Goal: Task Accomplishment & Management: Manage account settings

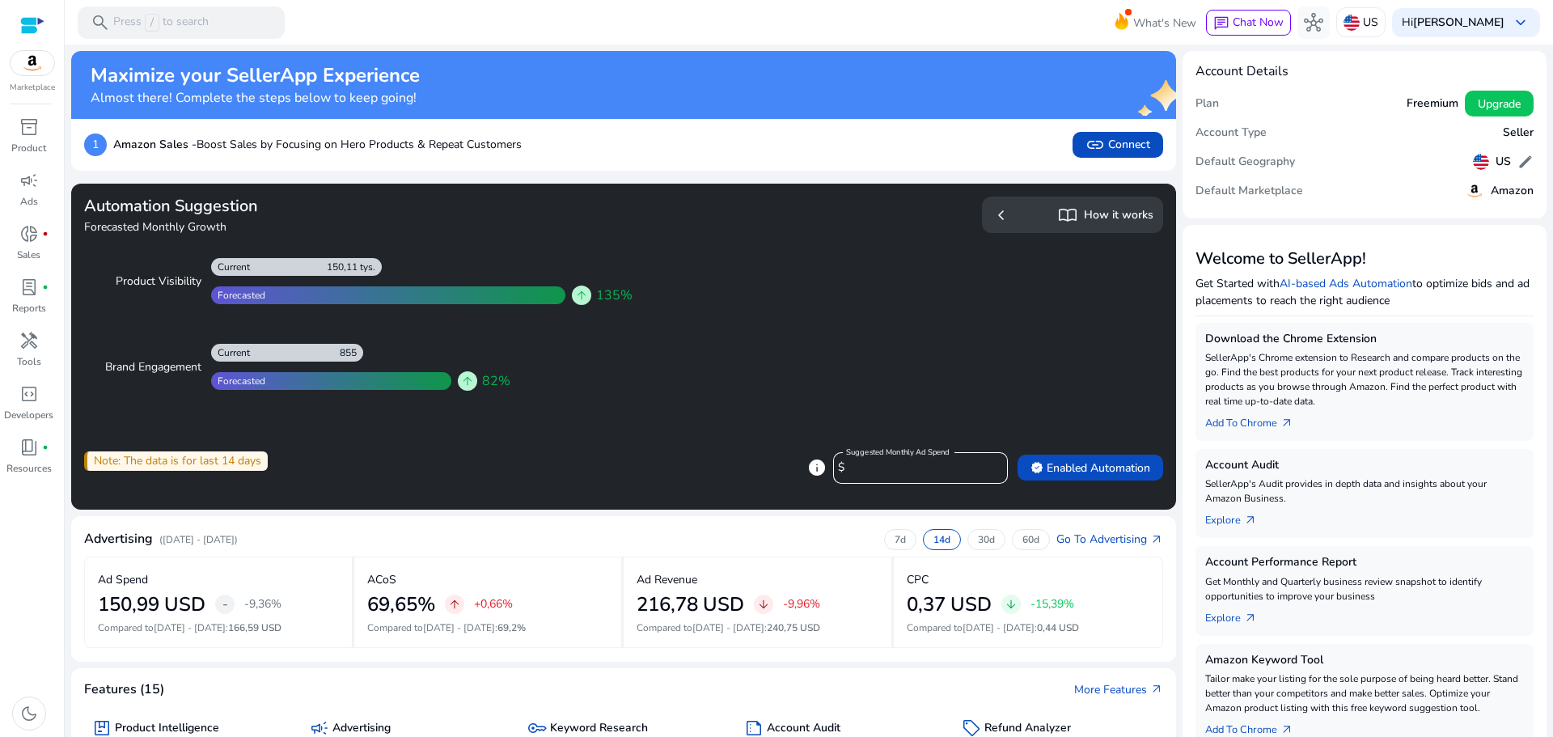
click at [789, 23] on mat-toolbar "search Press / to search What's New chat Chat Now hub US Hi MONIKA NOREK keyboa…" at bounding box center [809, 22] width 1489 height 44
click at [1521, 104] on span at bounding box center [1499, 103] width 69 height 39
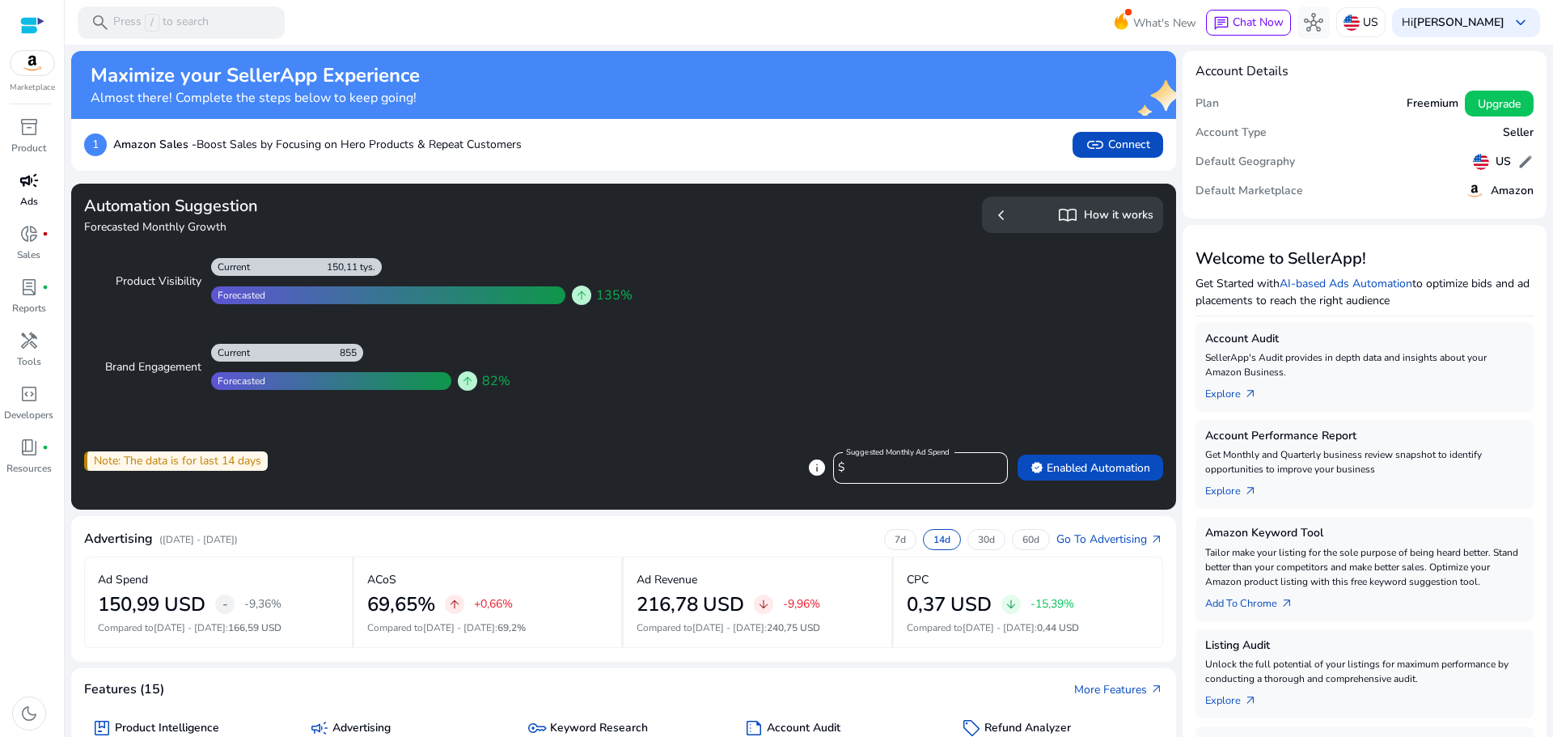
click at [30, 219] on link "campaign Ads" at bounding box center [28, 193] width 57 height 53
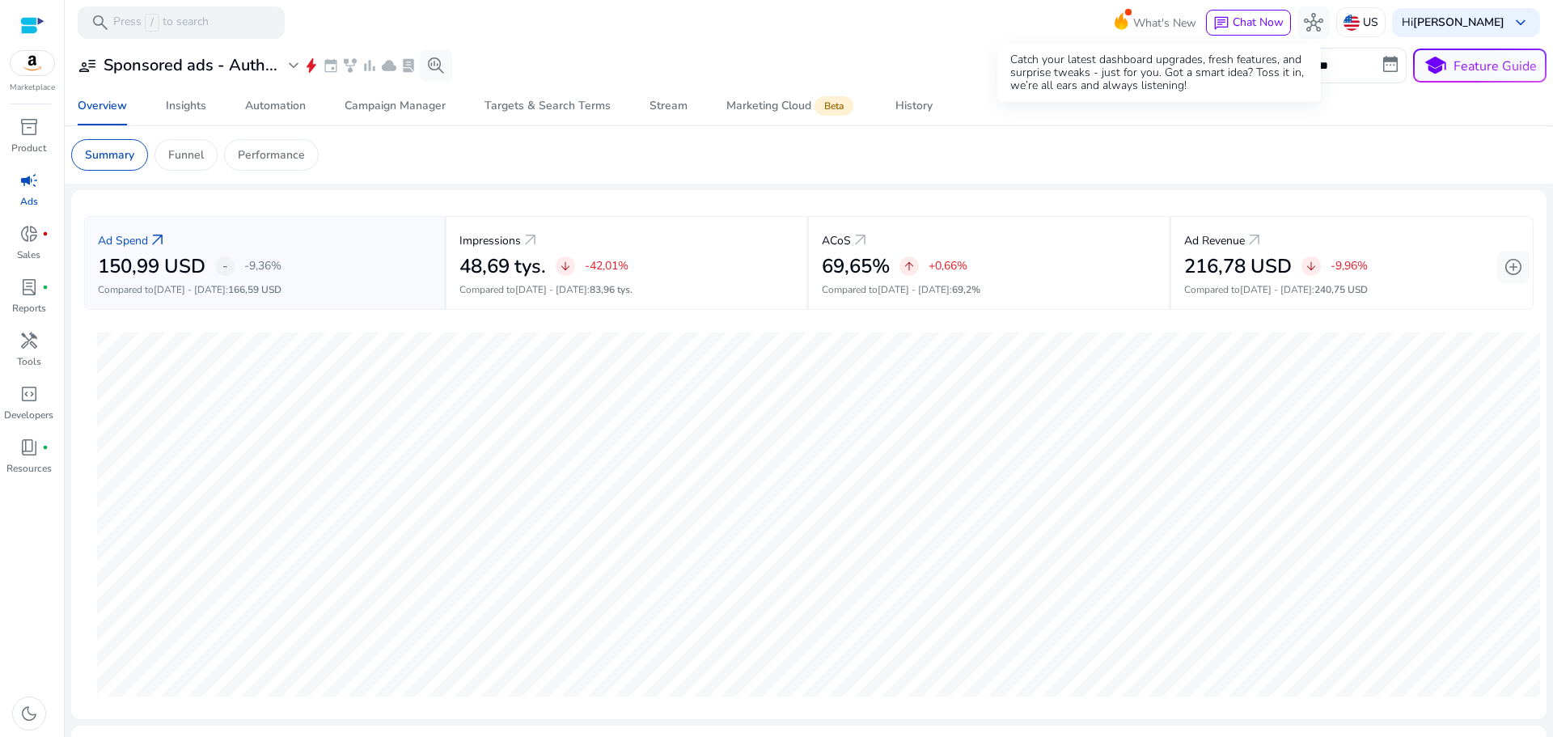
click at [1154, 27] on span "What's New" at bounding box center [1164, 23] width 63 height 28
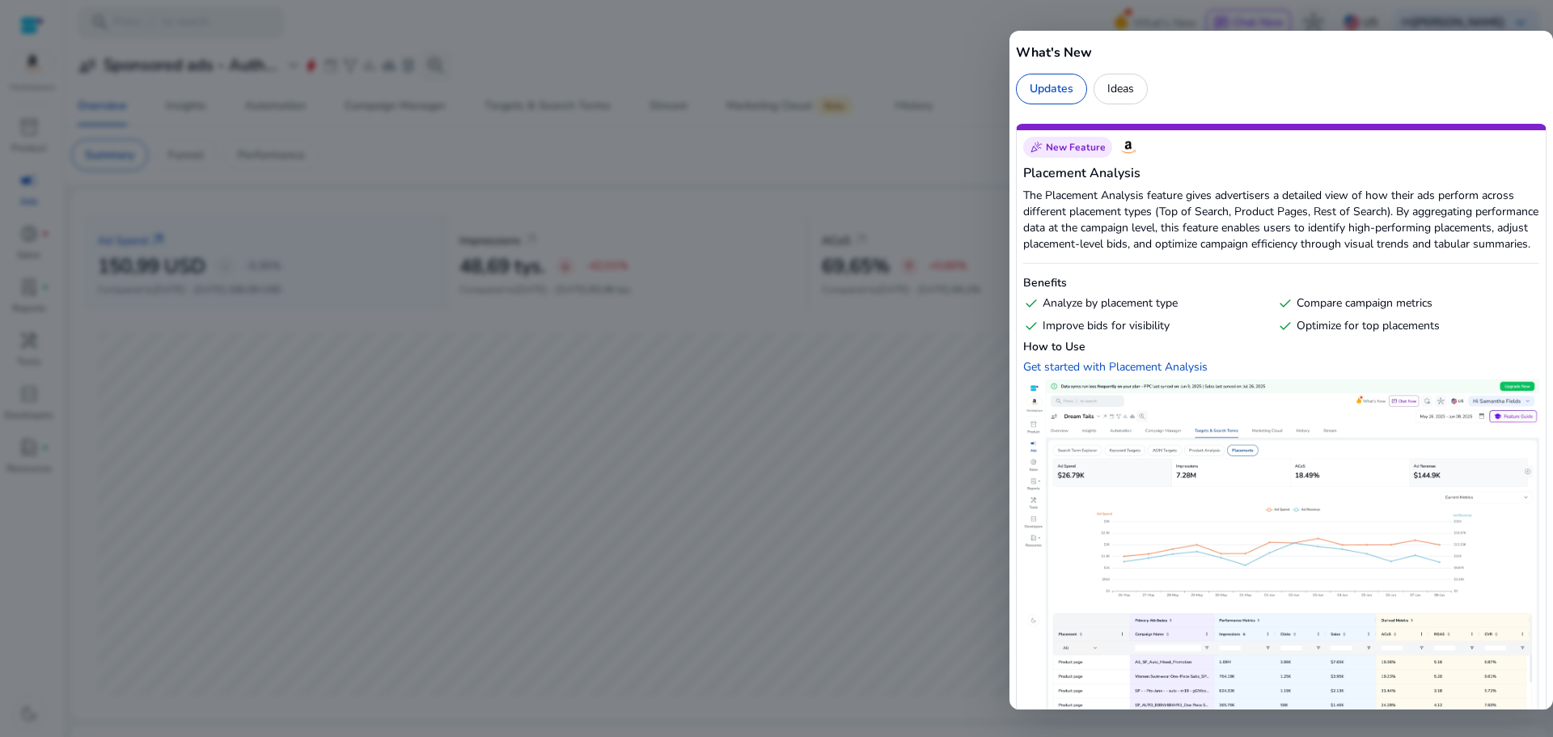
click at [1135, 84] on div "Ideas" at bounding box center [1121, 89] width 54 height 31
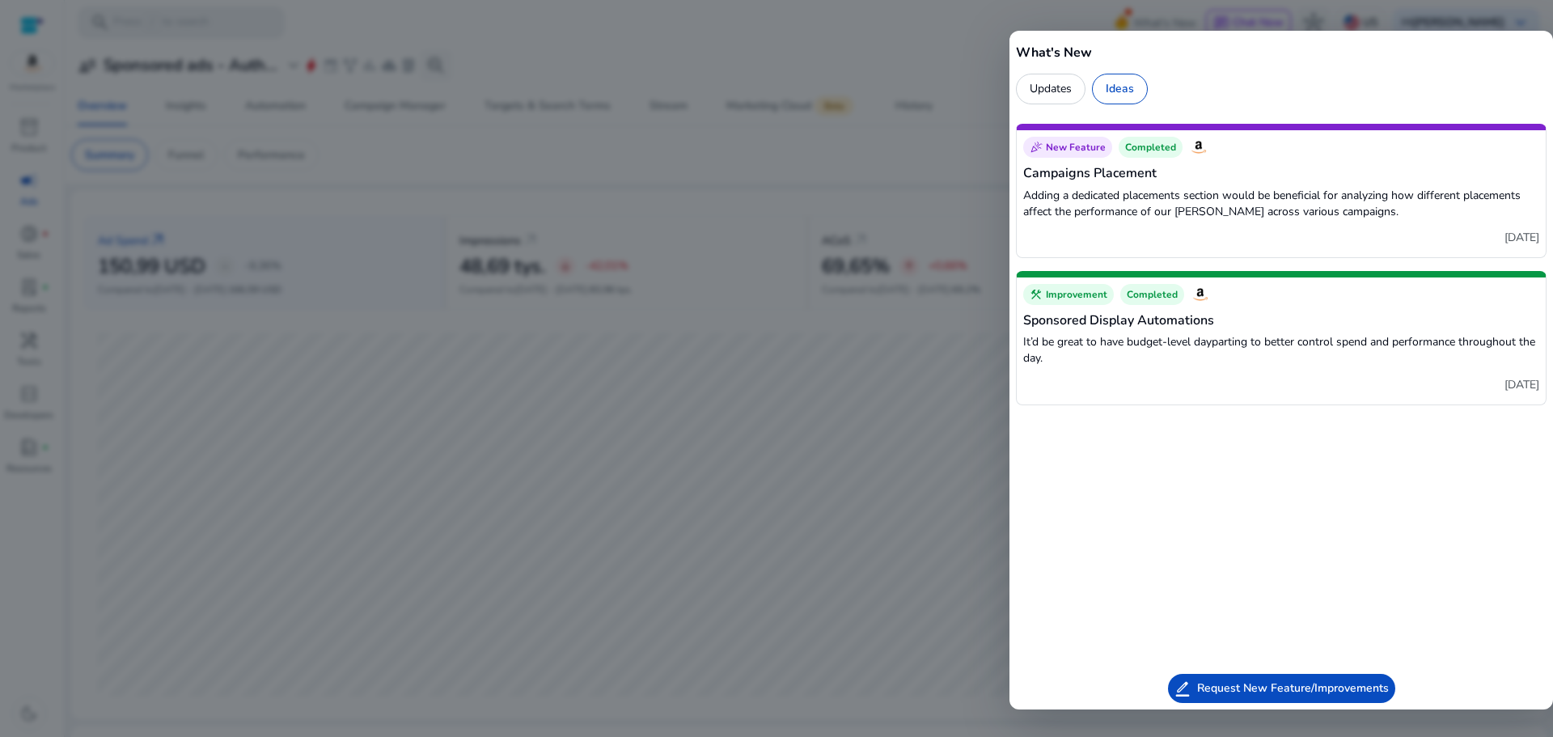
click at [718, 56] on div at bounding box center [776, 368] width 1553 height 737
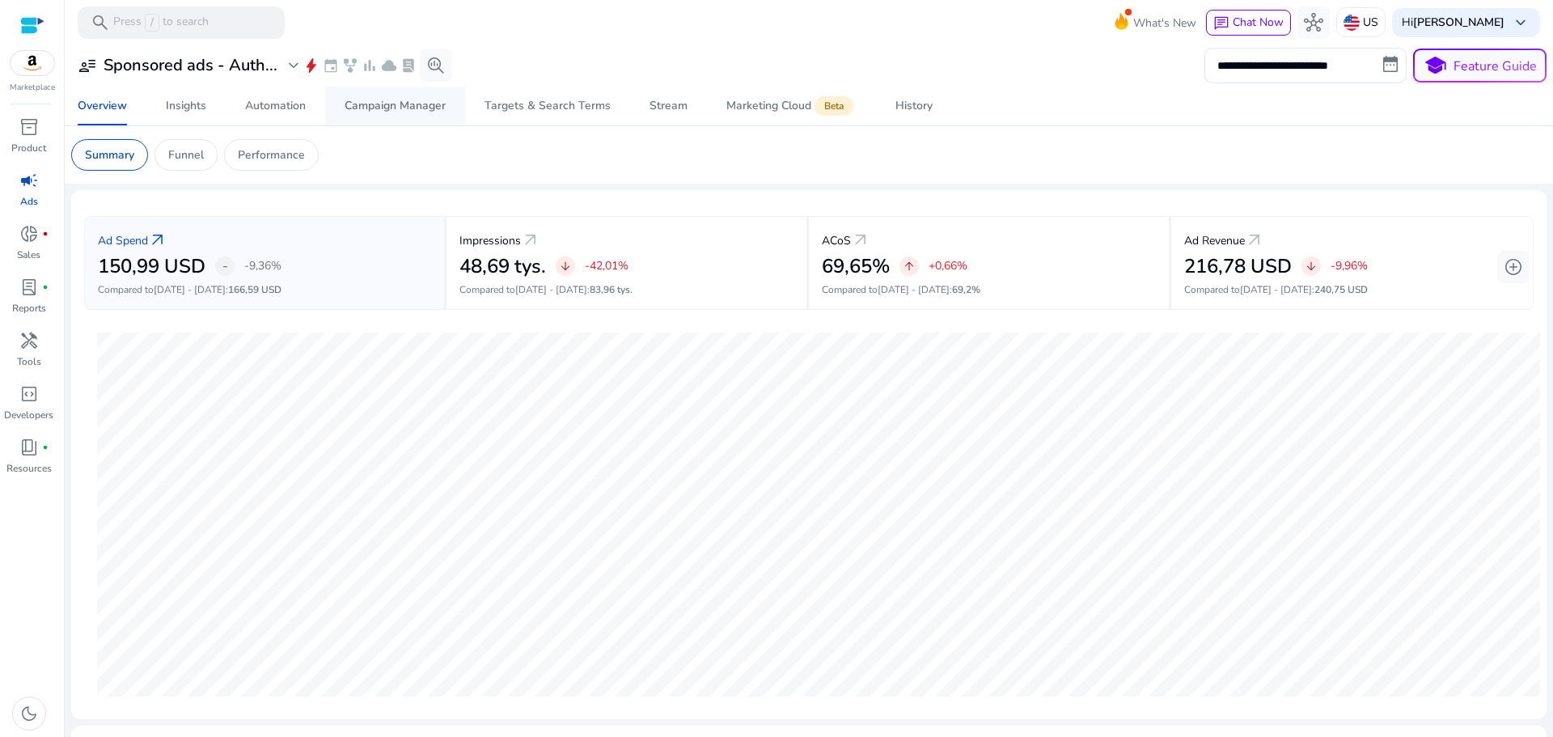
click at [396, 112] on div "Campaign Manager" at bounding box center [395, 105] width 101 height 11
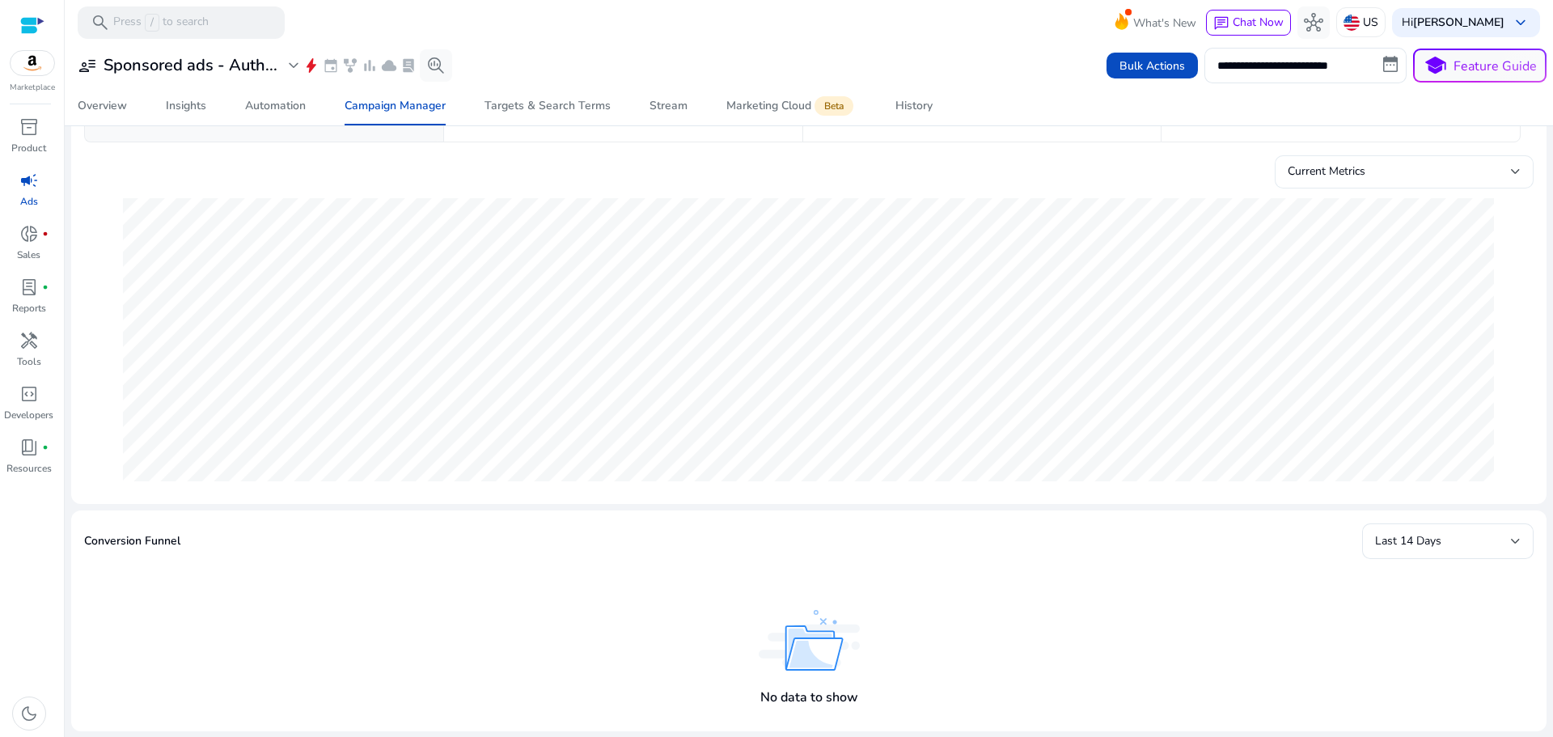
scroll to position [162, 0]
click at [1496, 544] on div "Last 14 Days" at bounding box center [1443, 538] width 136 height 18
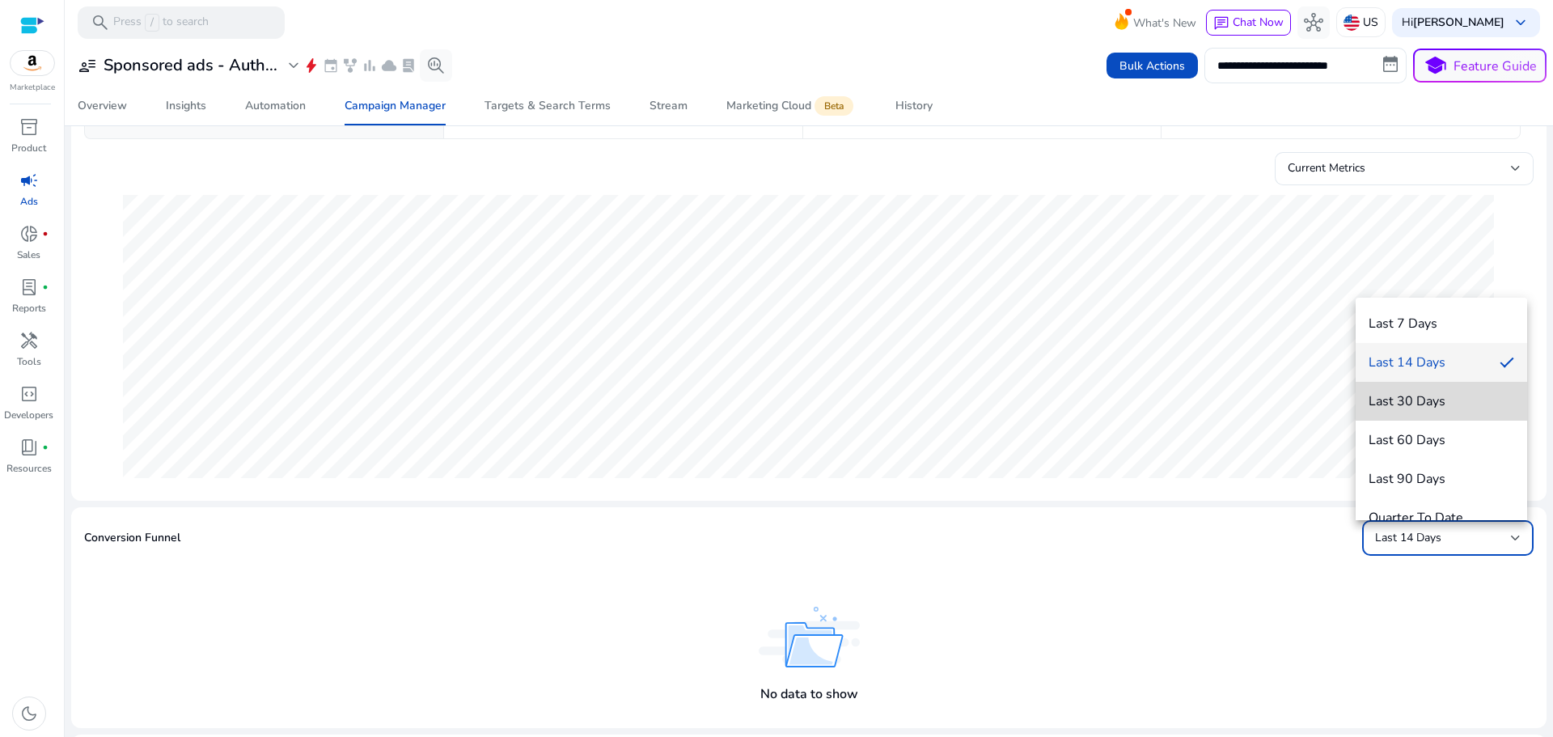
click at [1466, 408] on span "Last 30 Days" at bounding box center [1442, 401] width 146 height 18
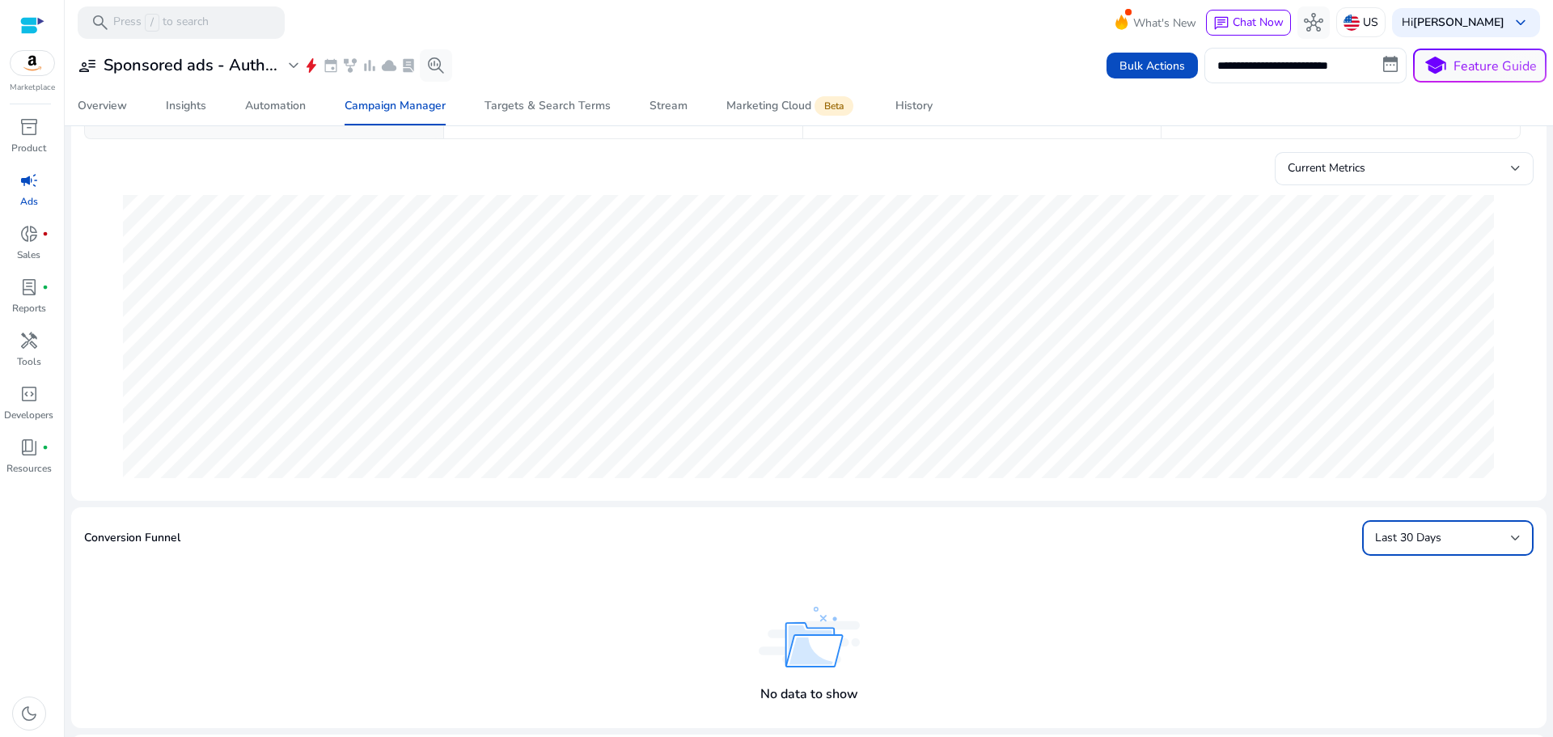
click at [1462, 534] on div "Last 30 Days" at bounding box center [1443, 538] width 136 height 18
click at [1461, 480] on mat-option "Last Month" at bounding box center [1442, 494] width 172 height 39
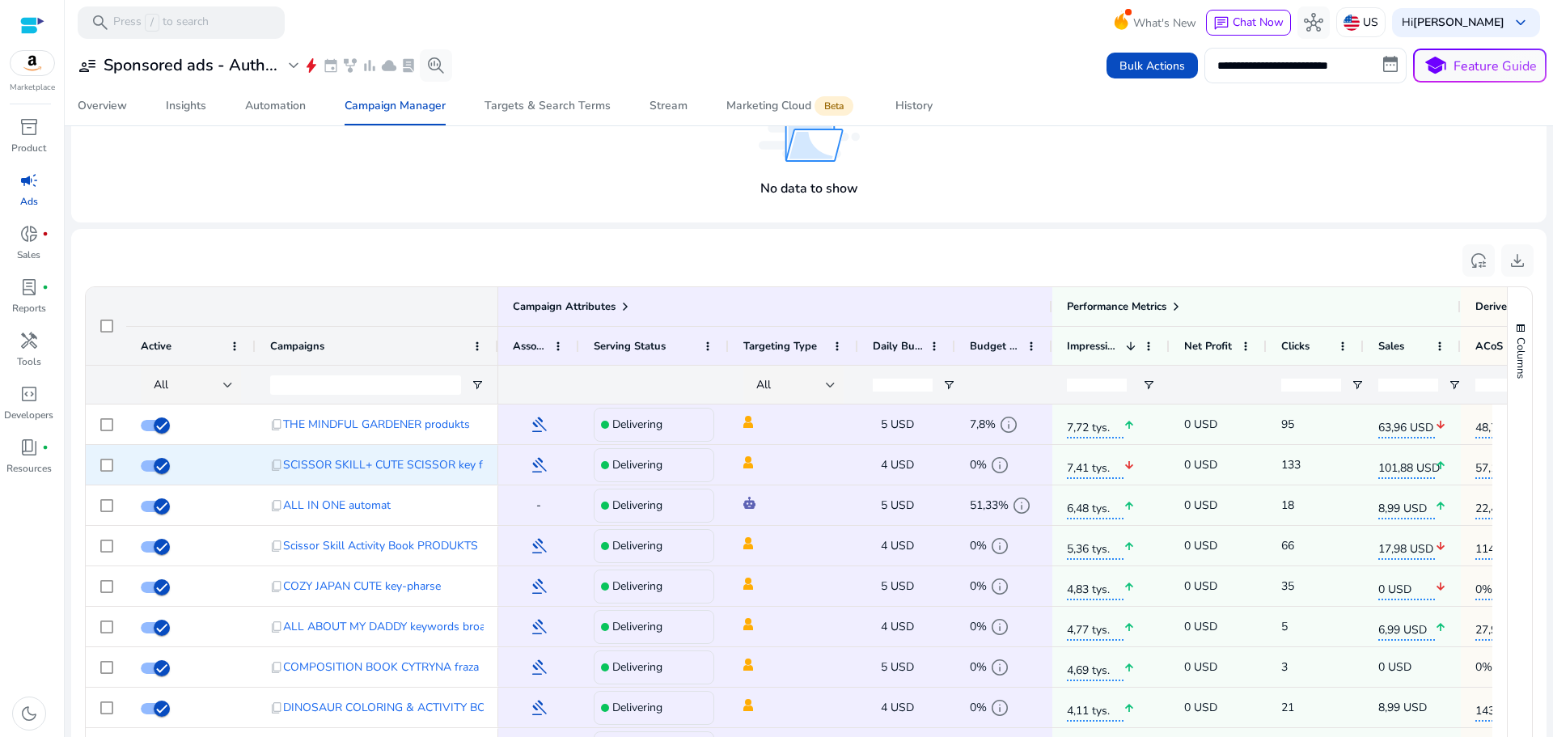
scroll to position [647, 0]
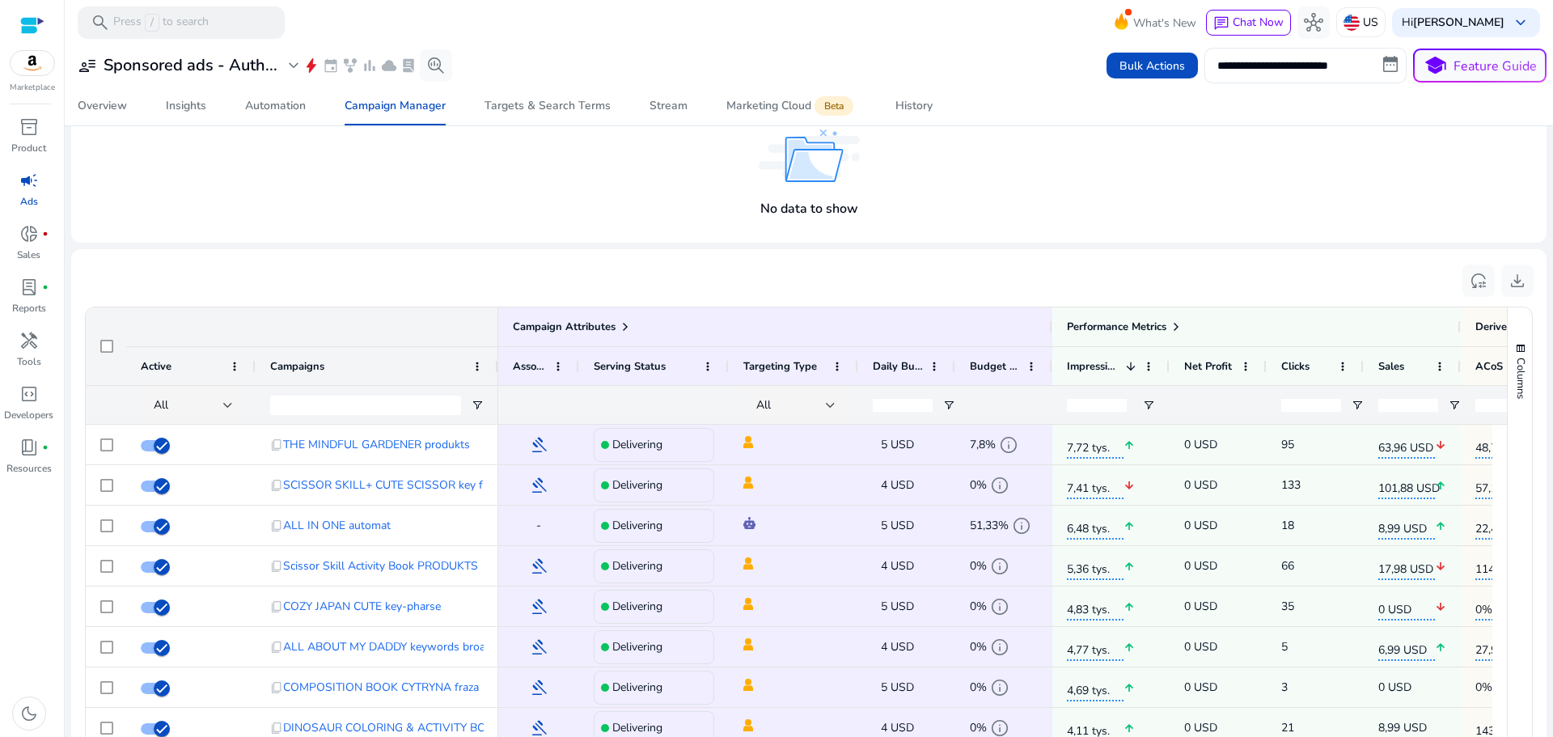
click at [1383, 69] on input "**********" at bounding box center [1306, 66] width 202 height 36
select select "*"
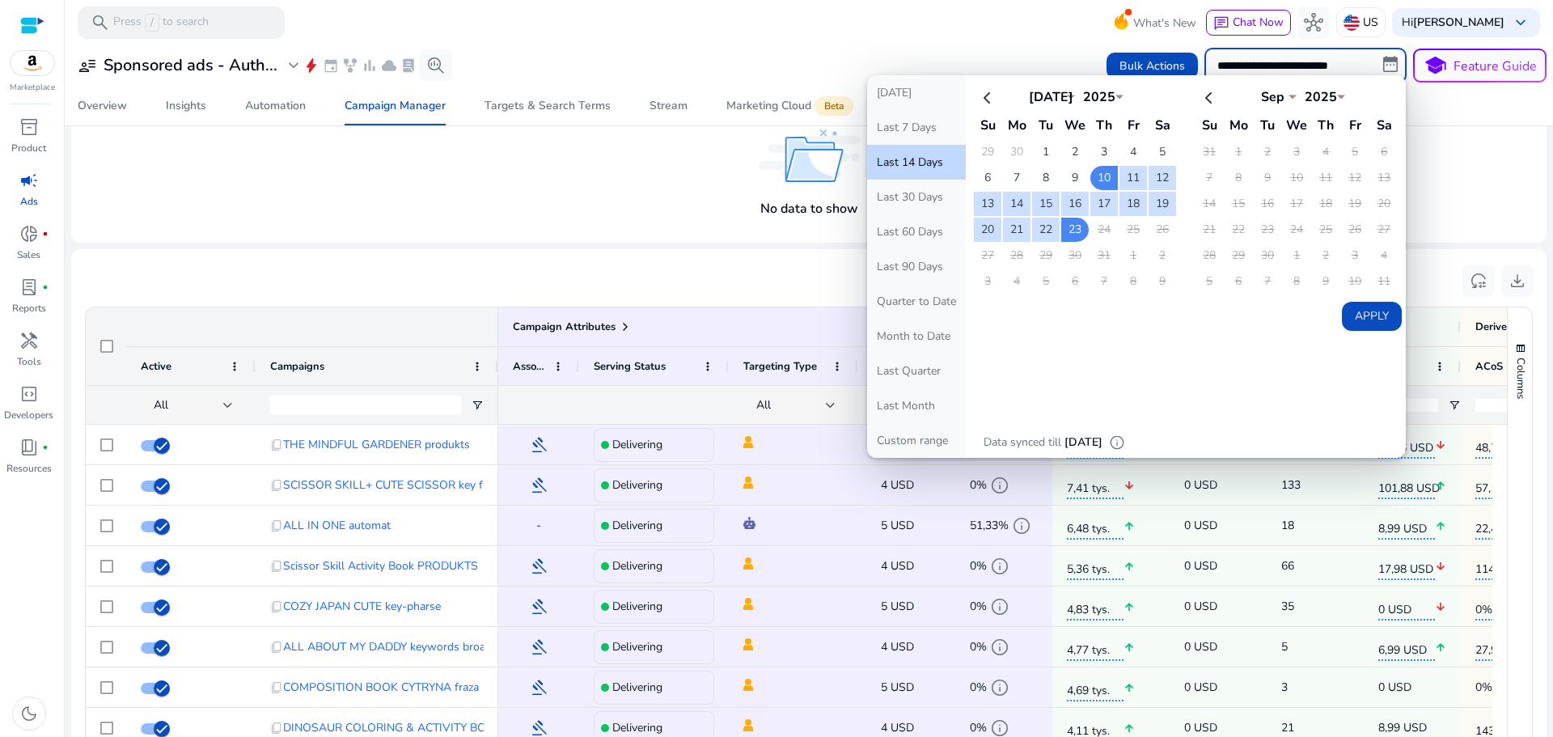
click at [1064, 93] on select "*** *** *** *** *** *** *** *** *** *** *** ***" at bounding box center [1051, 94] width 49 height 13
click at [1499, 161] on div "No data to show" at bounding box center [809, 173] width 1450 height 112
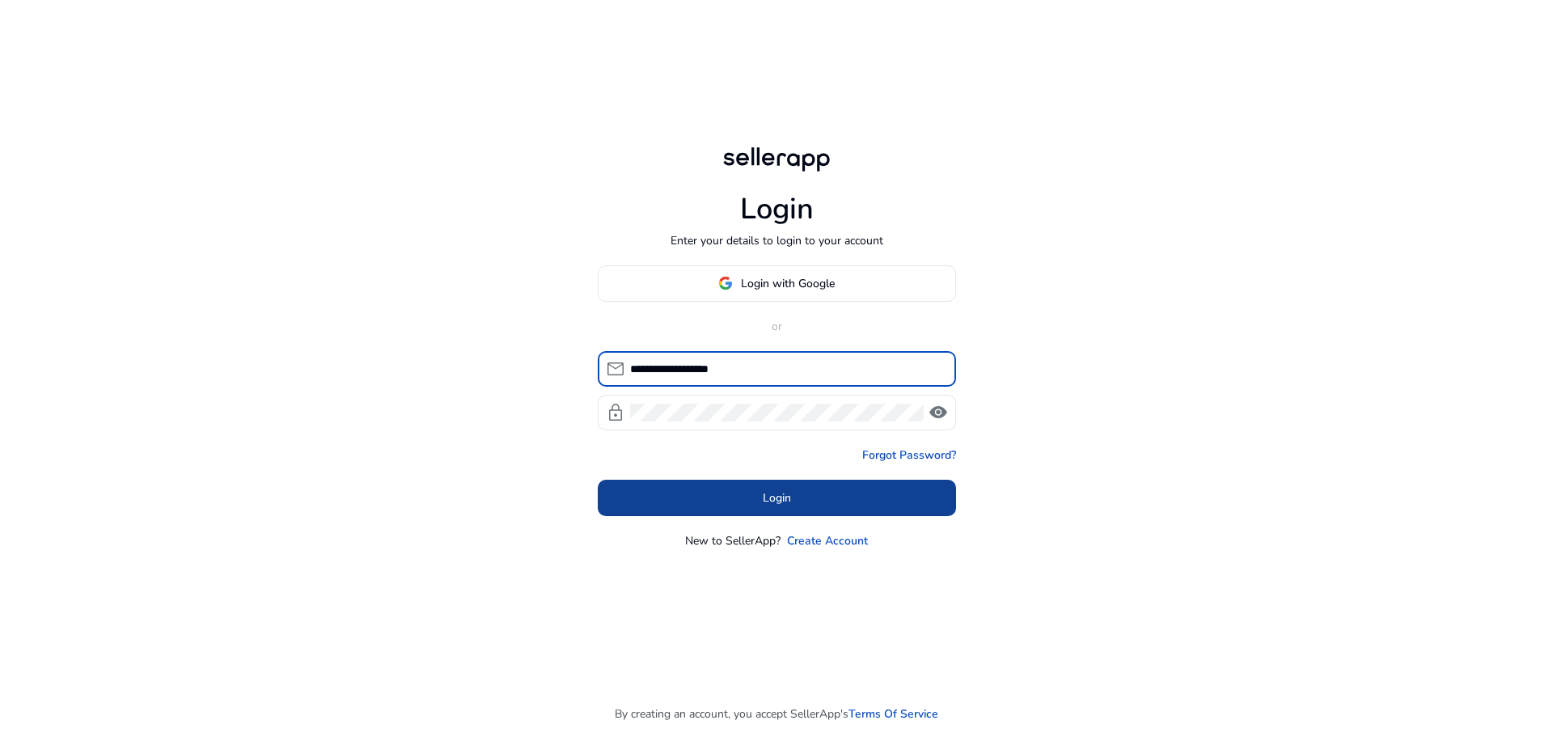
click at [785, 495] on span "Login" at bounding box center [777, 497] width 28 height 17
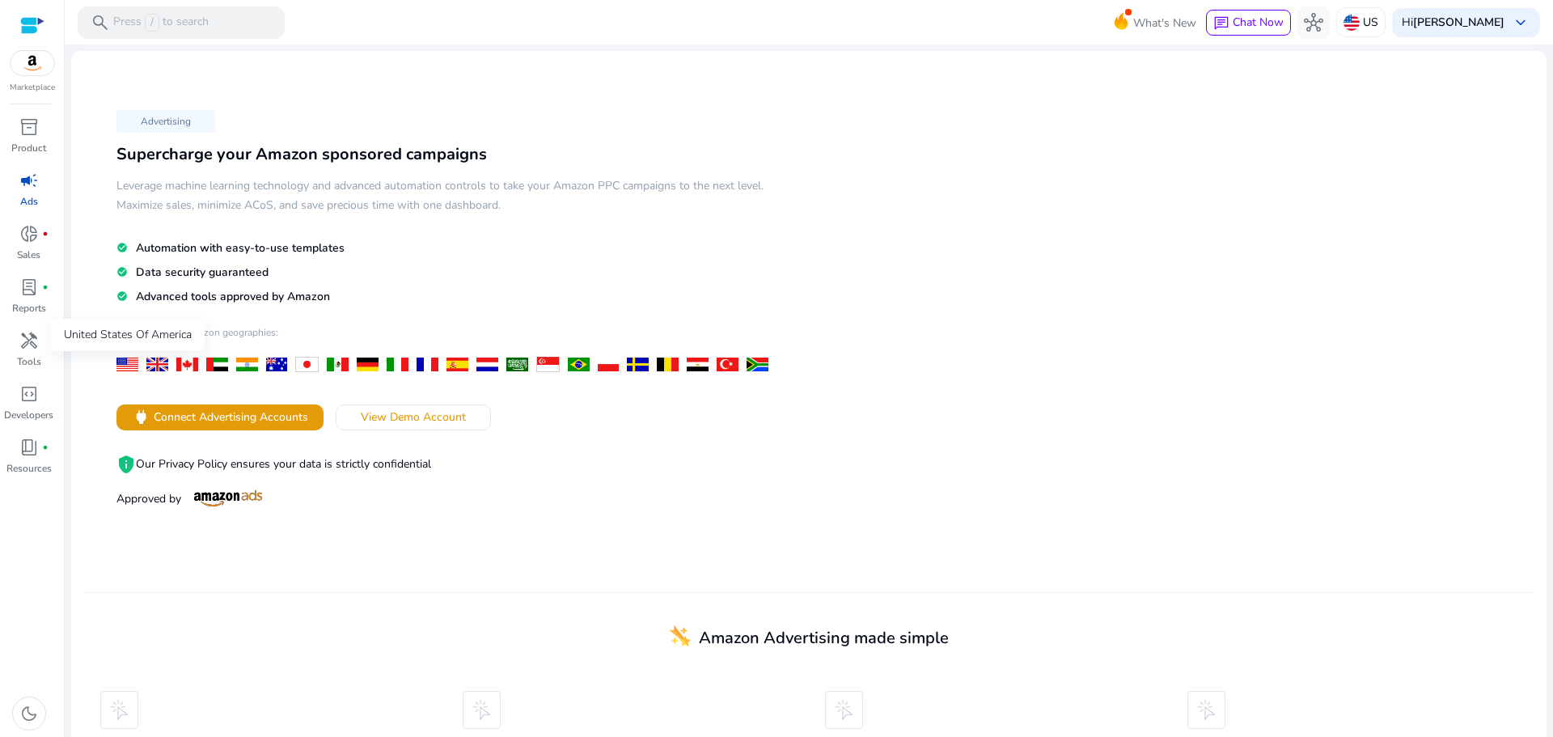
click at [125, 367] on div at bounding box center [128, 365] width 22 height 14
click at [228, 417] on span "Connect Advertising Accounts" at bounding box center [231, 417] width 155 height 17
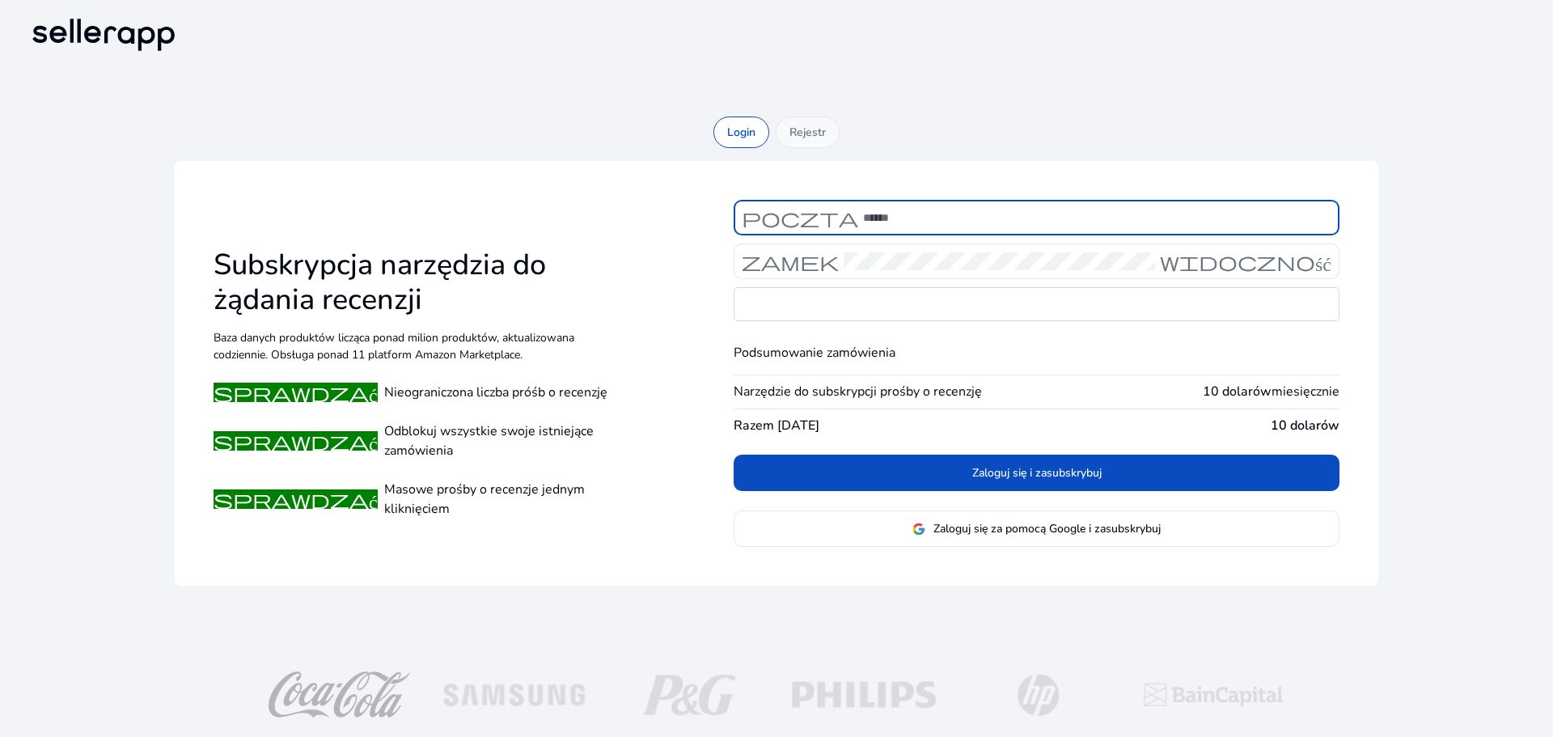
type input "**********"
click at [816, 125] on div "Rejestr" at bounding box center [808, 133] width 64 height 32
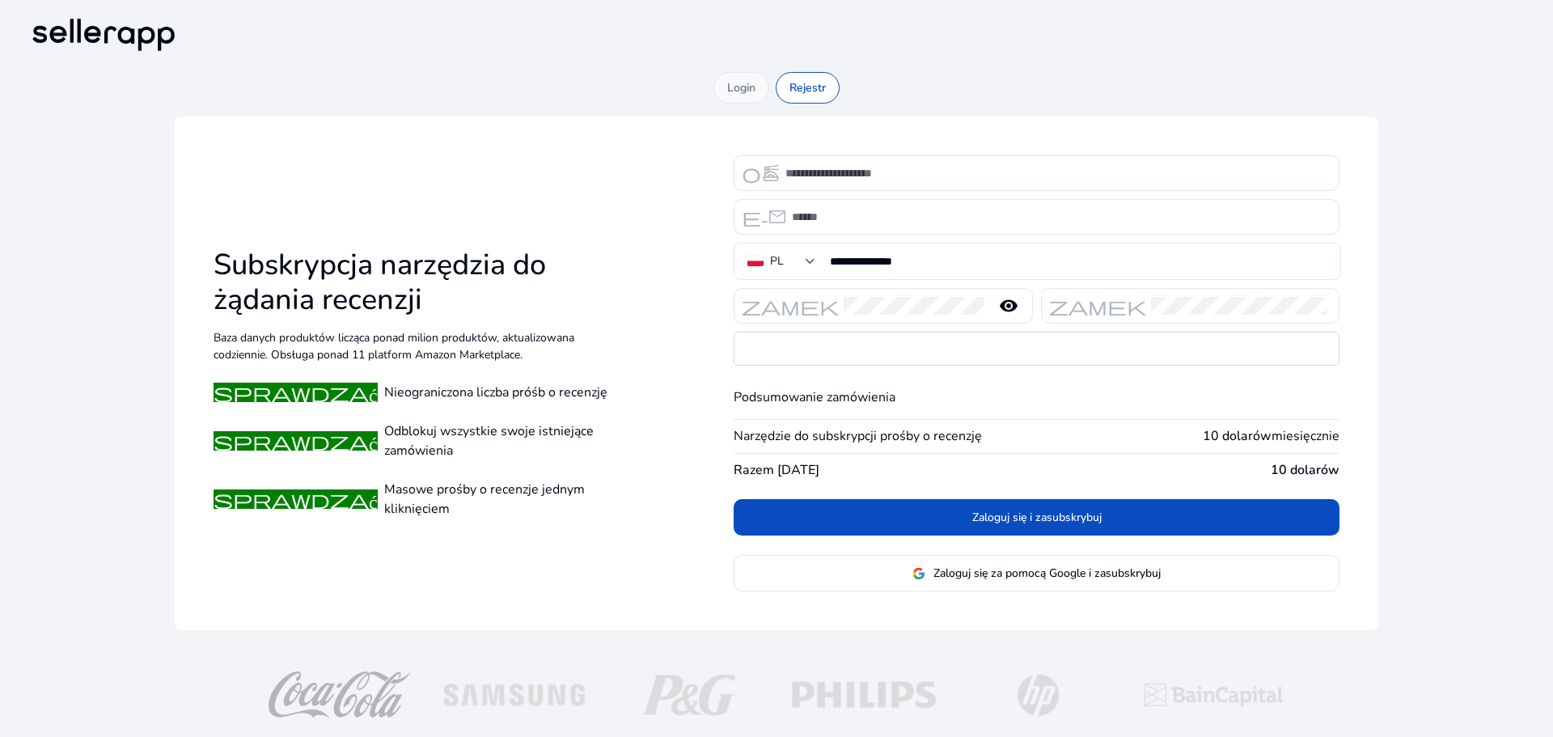
click at [744, 88] on font "Login" at bounding box center [741, 87] width 28 height 15
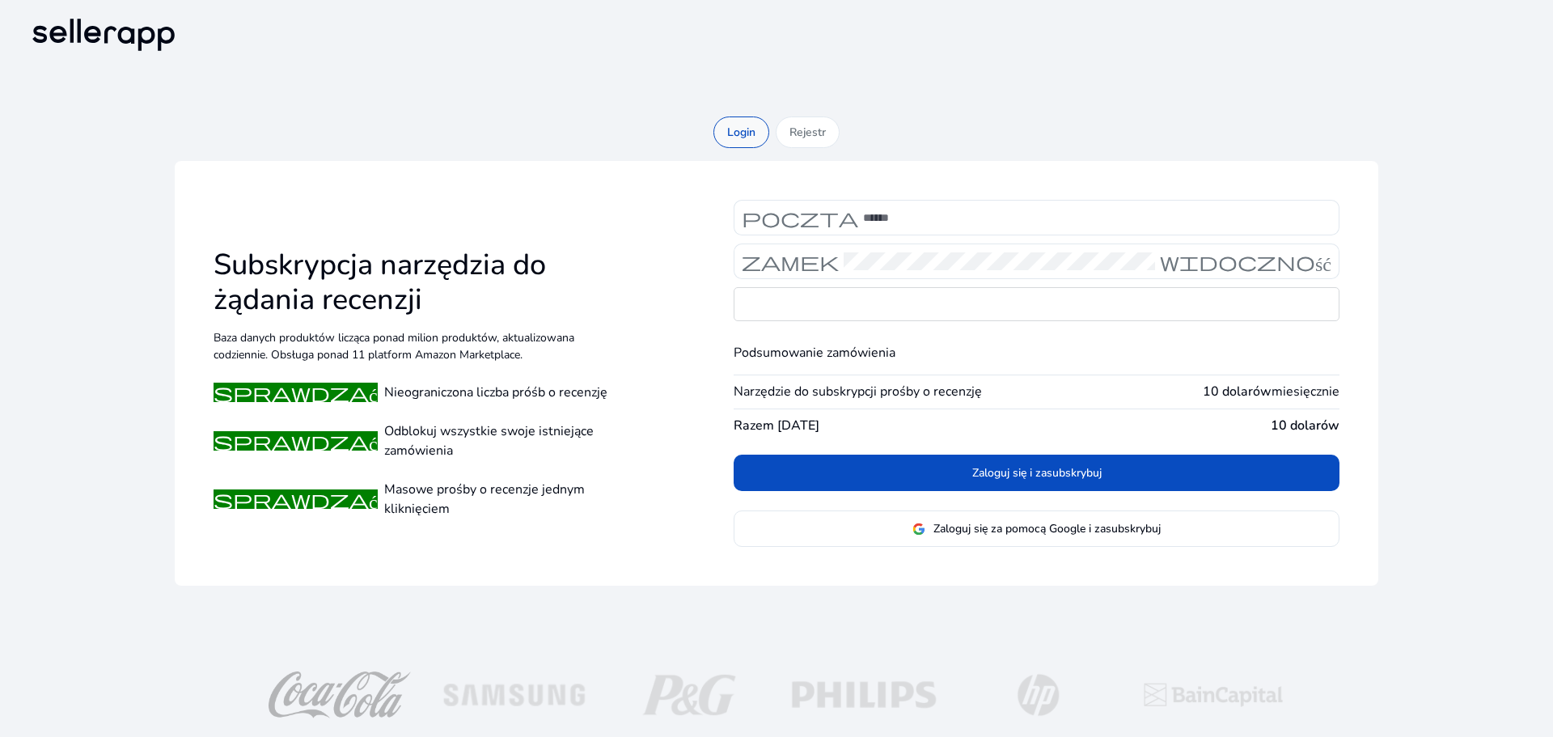
type input "**********"
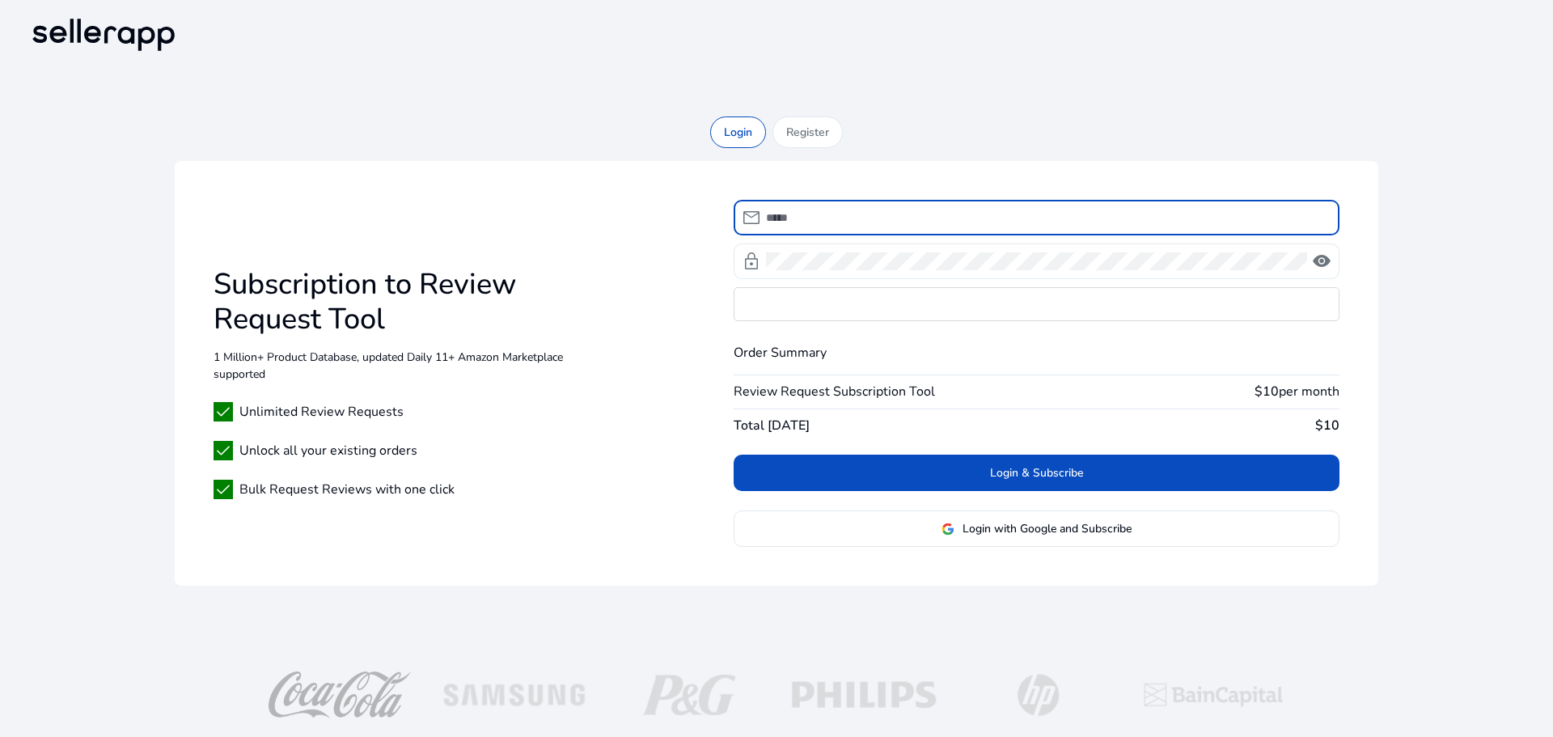
type input "**********"
click at [1320, 261] on span "visibility" at bounding box center [1321, 261] width 19 height 19
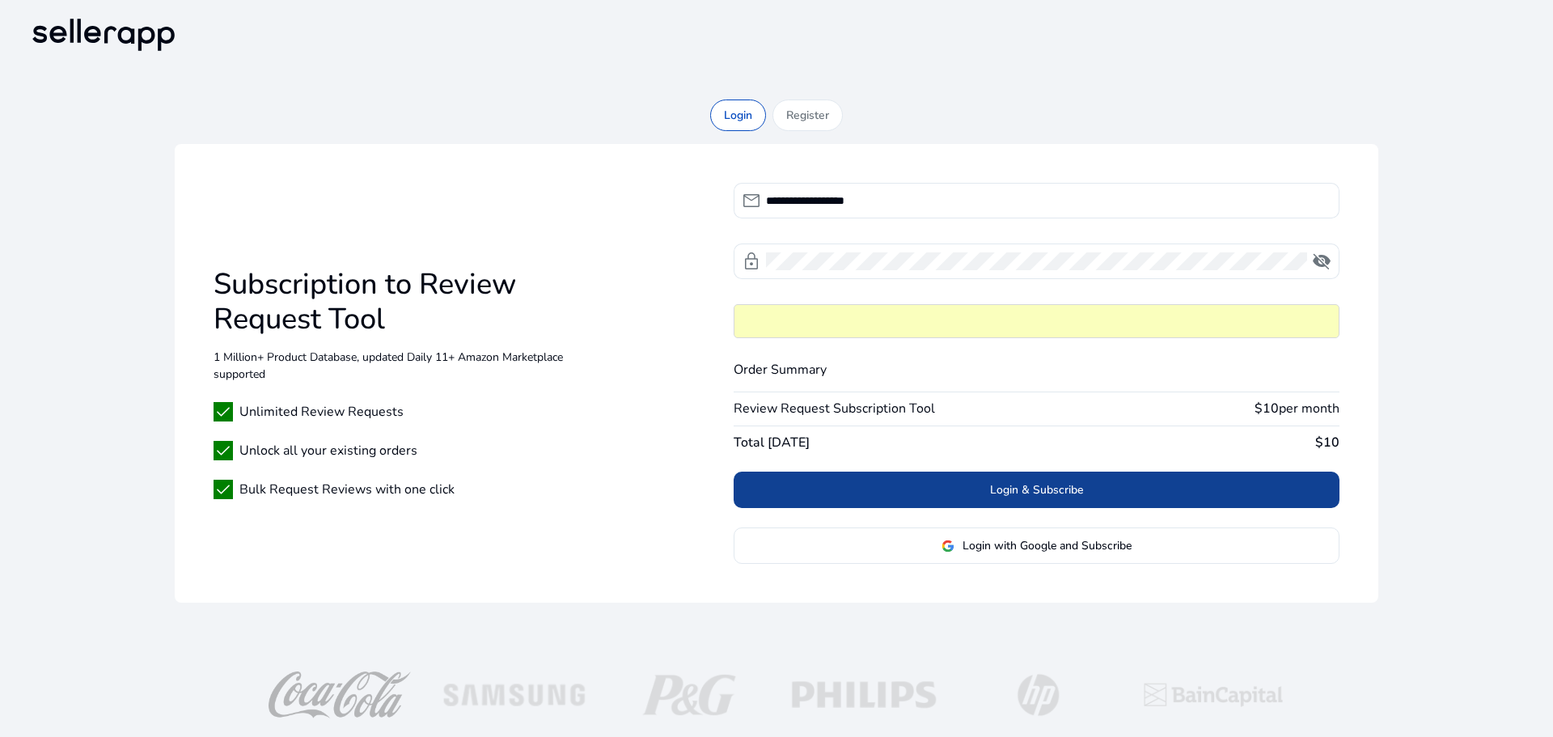
click at [1021, 499] on span at bounding box center [1037, 490] width 606 height 39
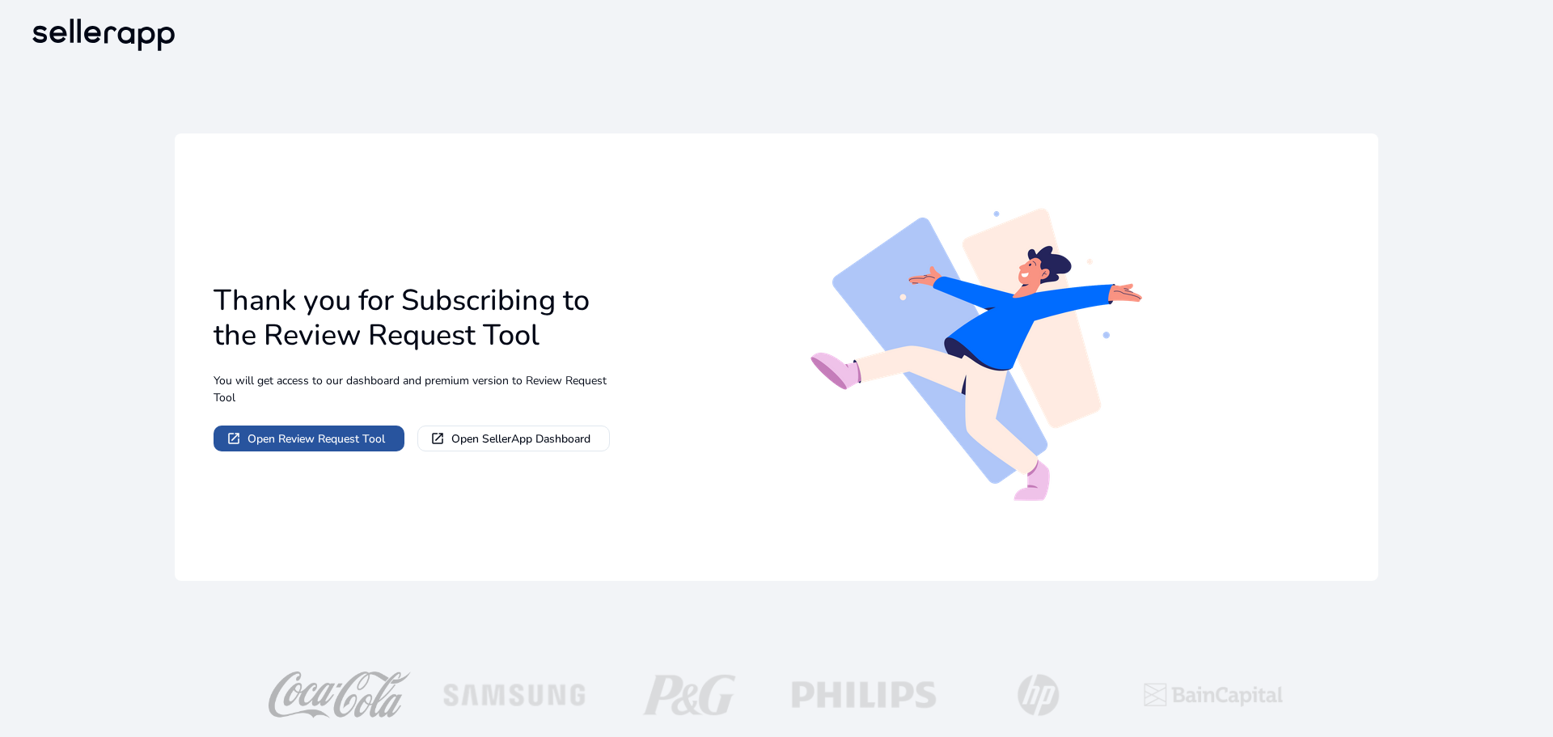
click at [365, 443] on span "Open Review Request Tool" at bounding box center [317, 438] width 138 height 17
click at [485, 429] on span at bounding box center [513, 438] width 191 height 39
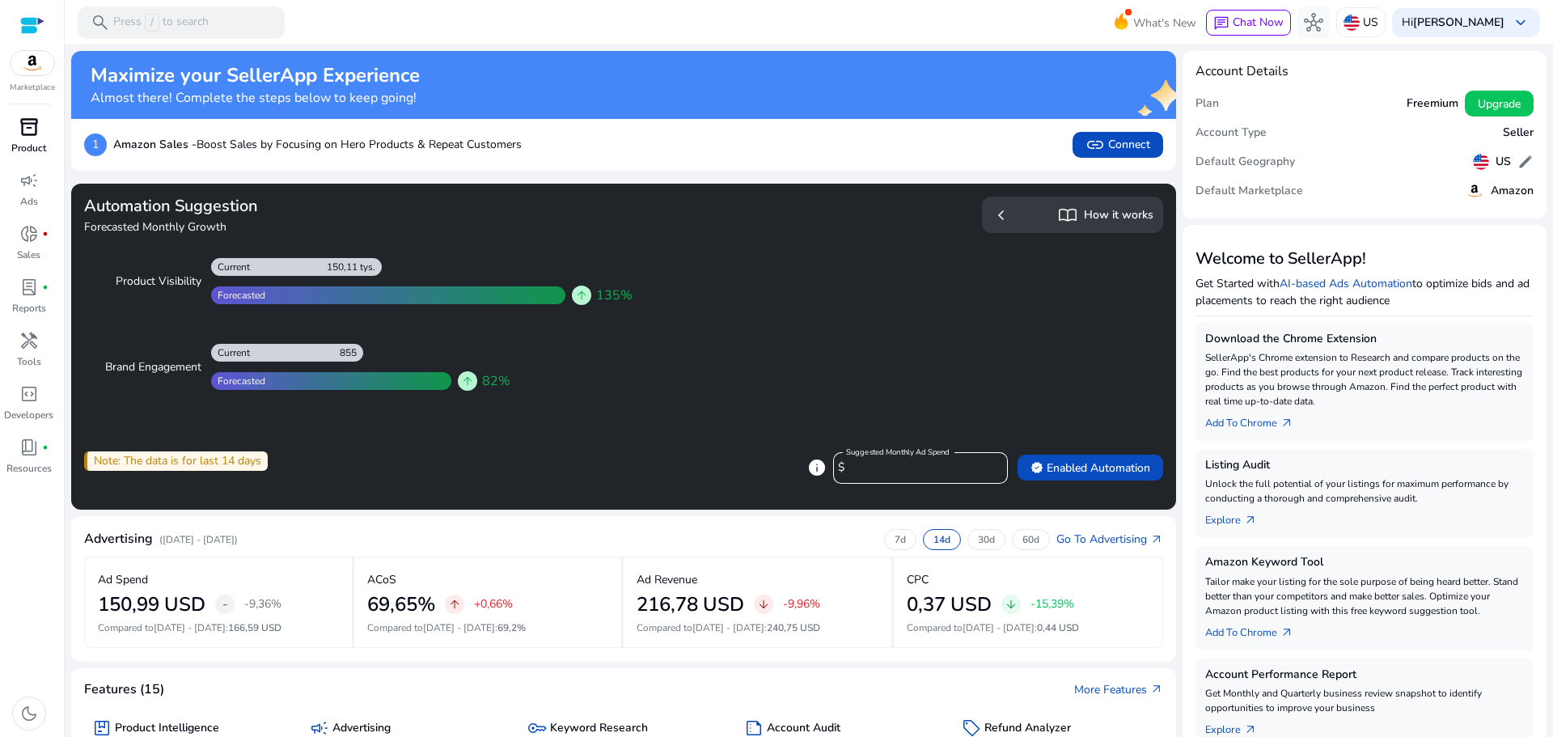
click at [28, 137] on span "inventory_2" at bounding box center [28, 126] width 19 height 19
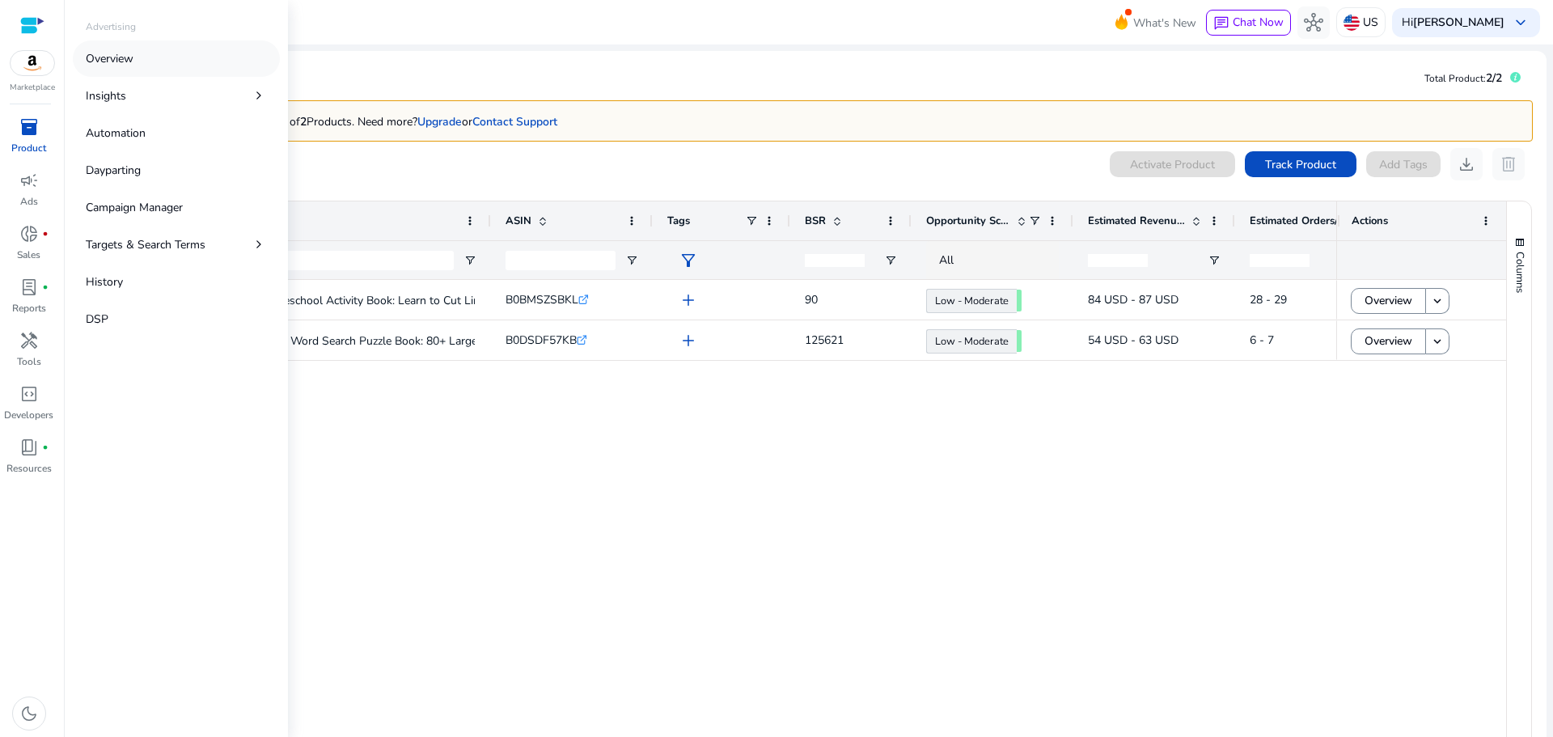
click at [140, 57] on link "Overview" at bounding box center [176, 58] width 207 height 36
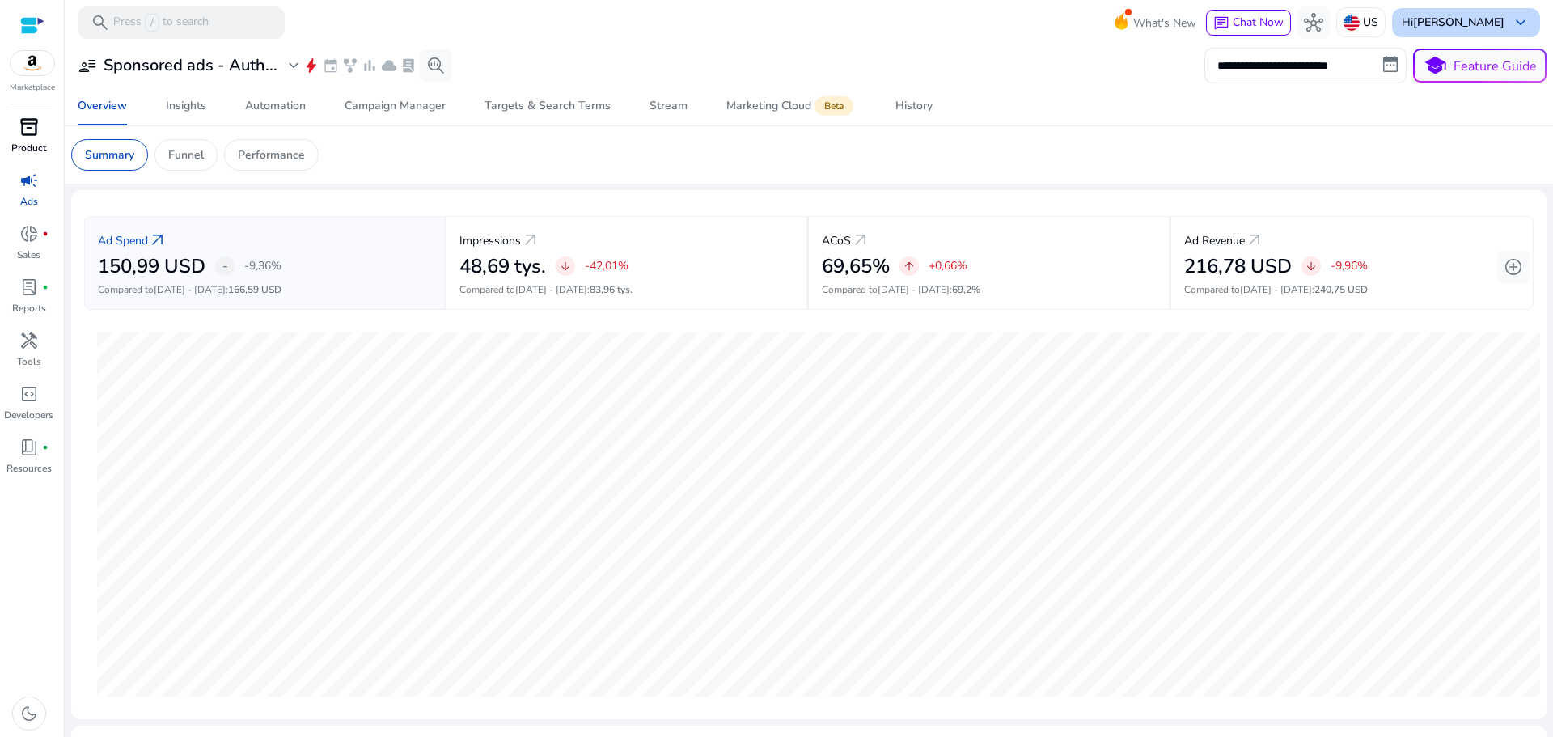
click at [1511, 32] on span "keyboard_arrow_down" at bounding box center [1520, 22] width 19 height 19
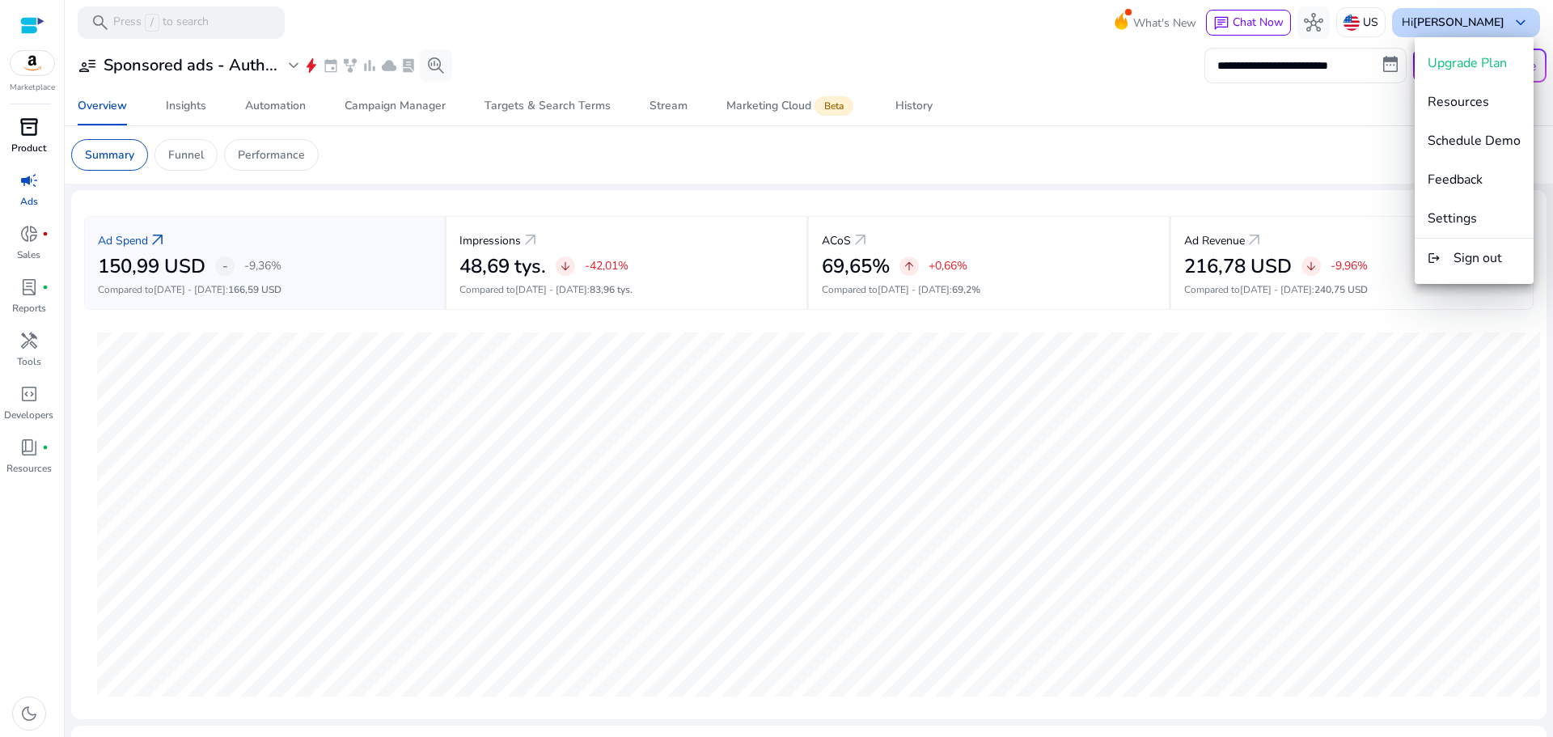
click at [1505, 32] on div at bounding box center [776, 368] width 1553 height 737
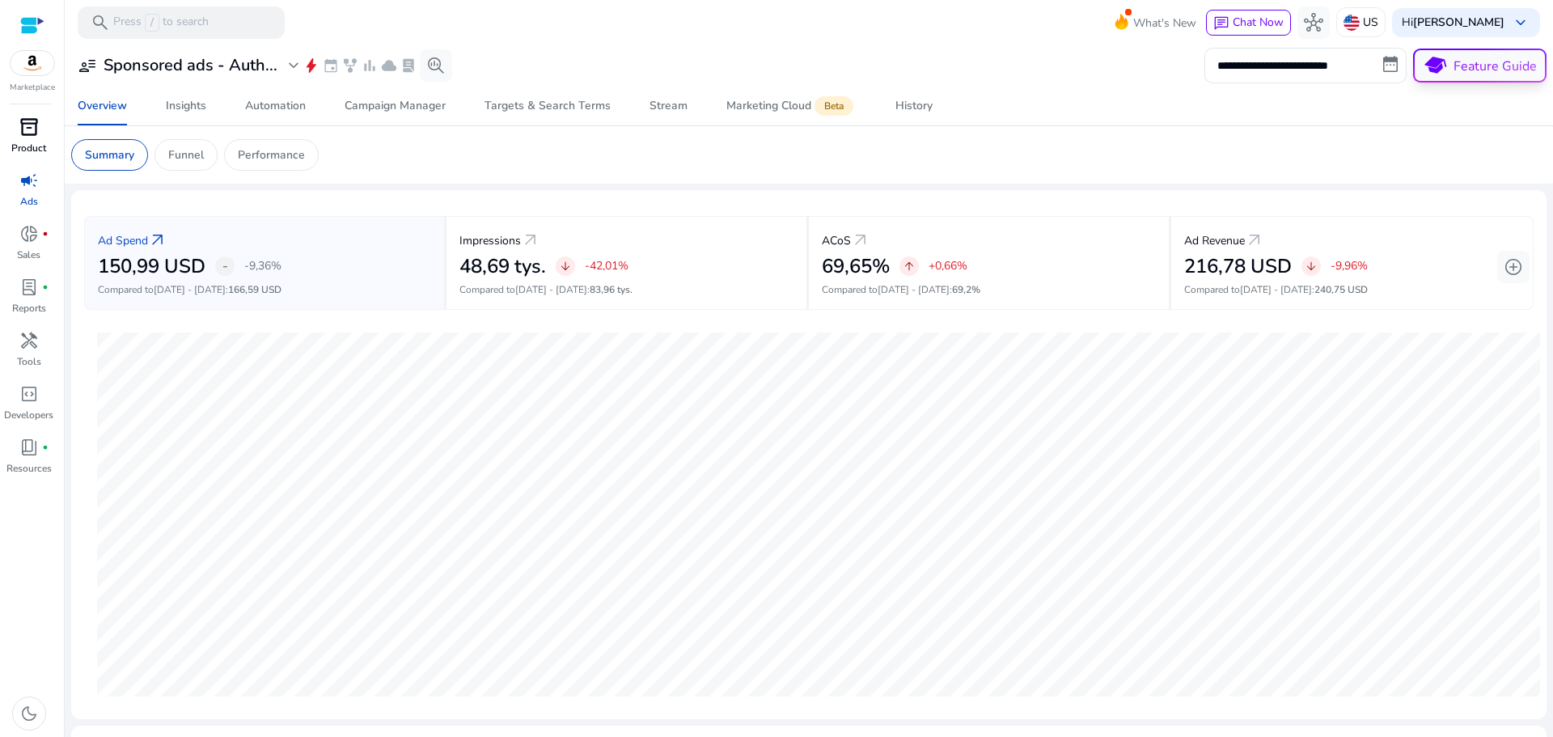
click at [1489, 74] on button "school Feature Guide" at bounding box center [1479, 66] width 133 height 34
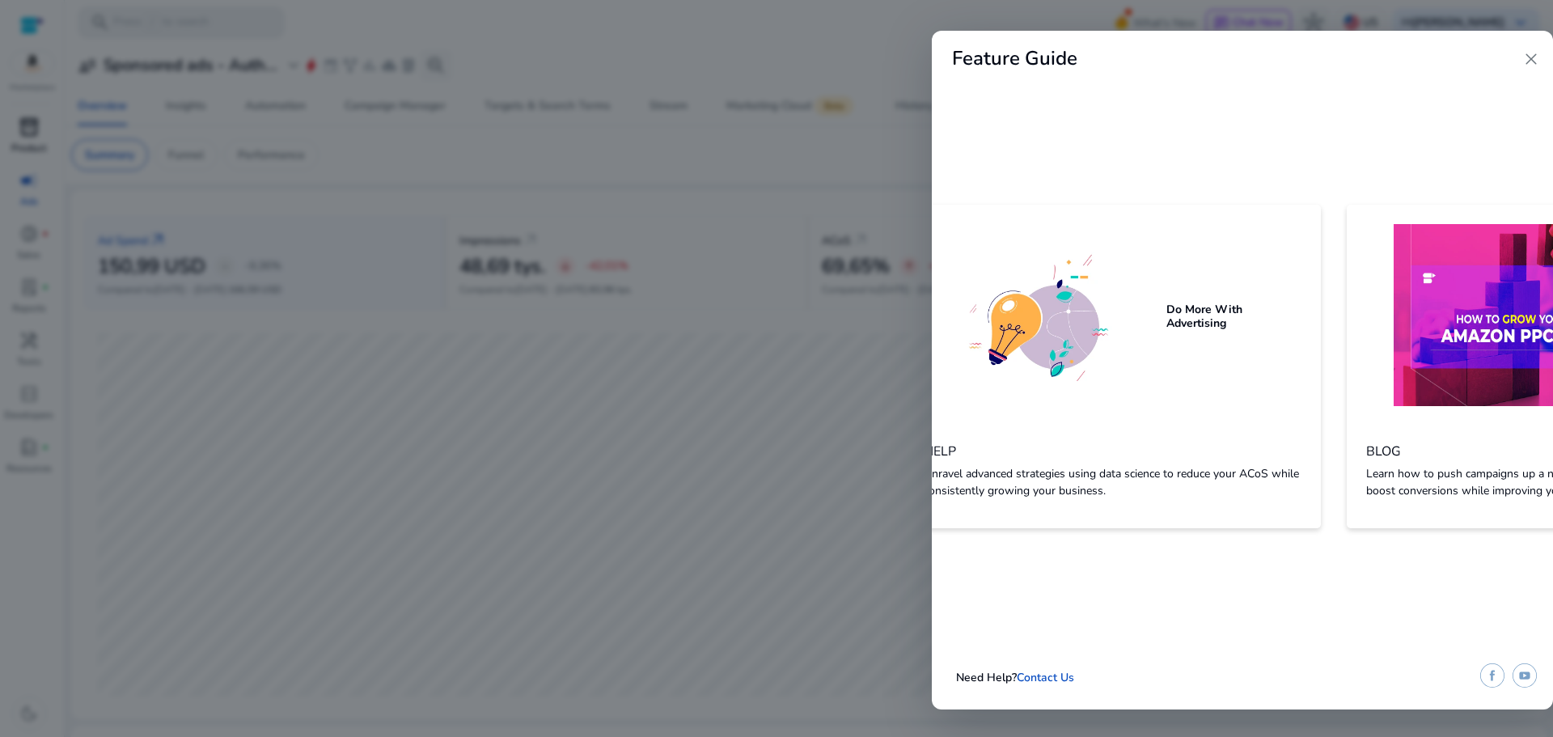
scroll to position [0, 4274]
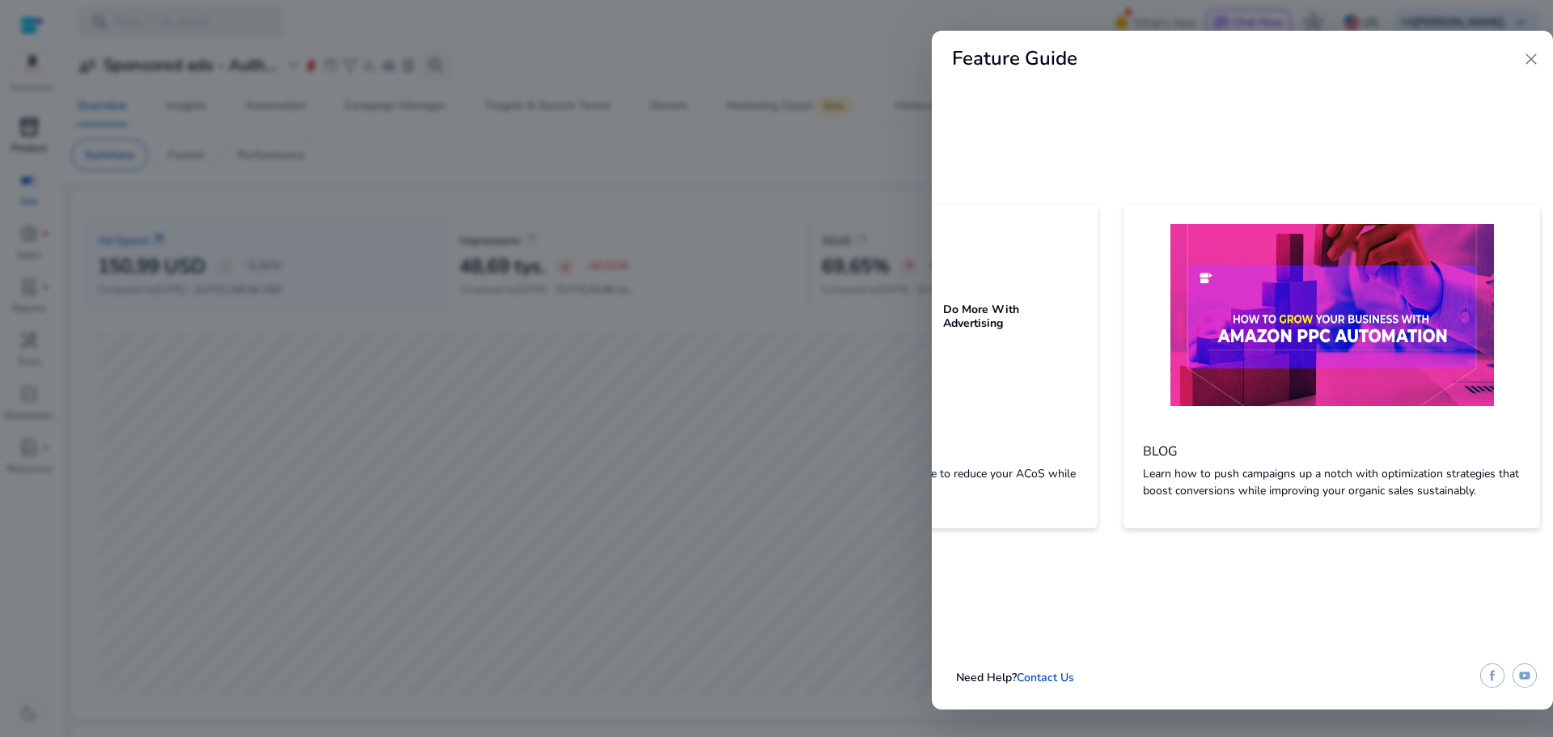
click at [1536, 61] on span "close" at bounding box center [1531, 58] width 19 height 19
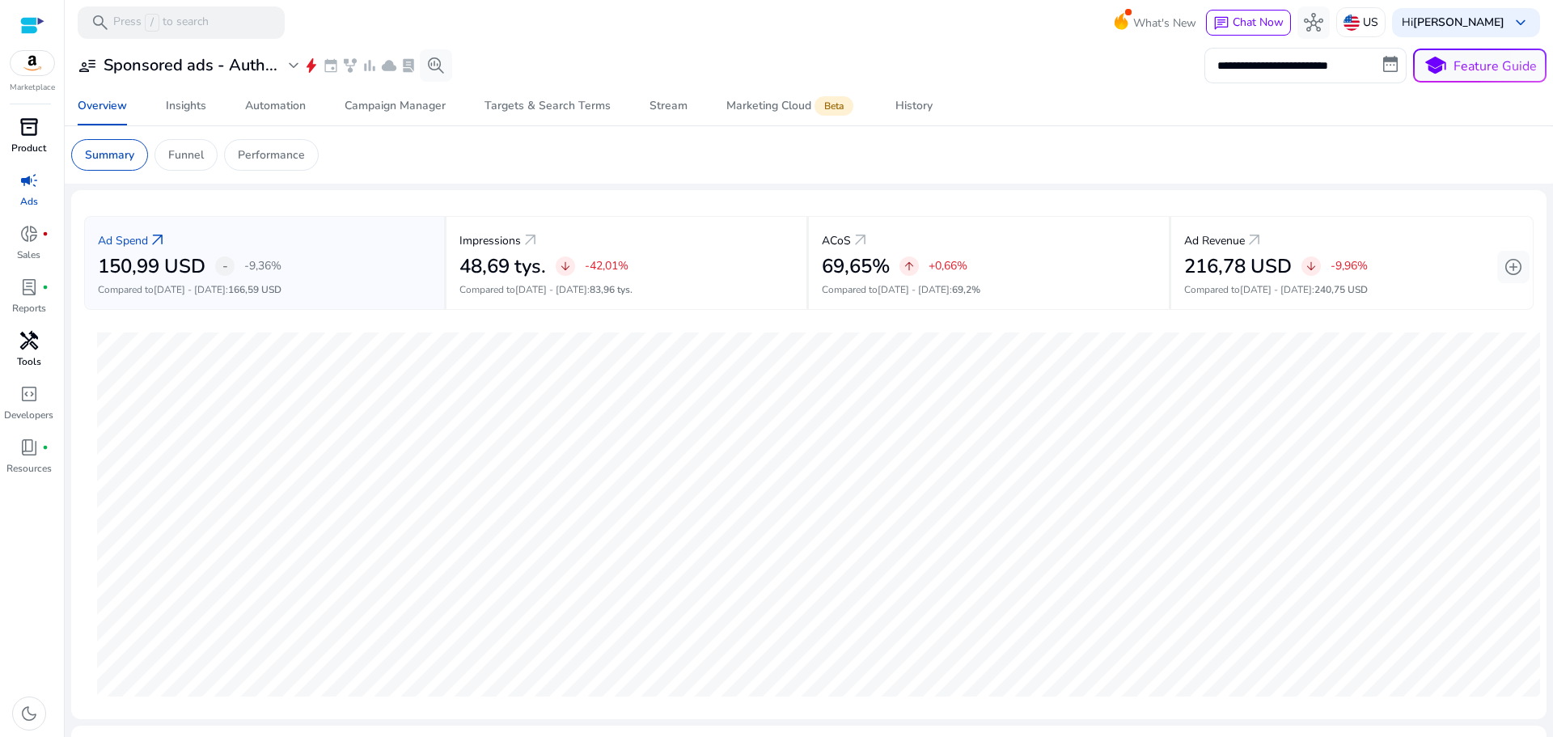
click at [31, 337] on span "handyman" at bounding box center [28, 340] width 19 height 19
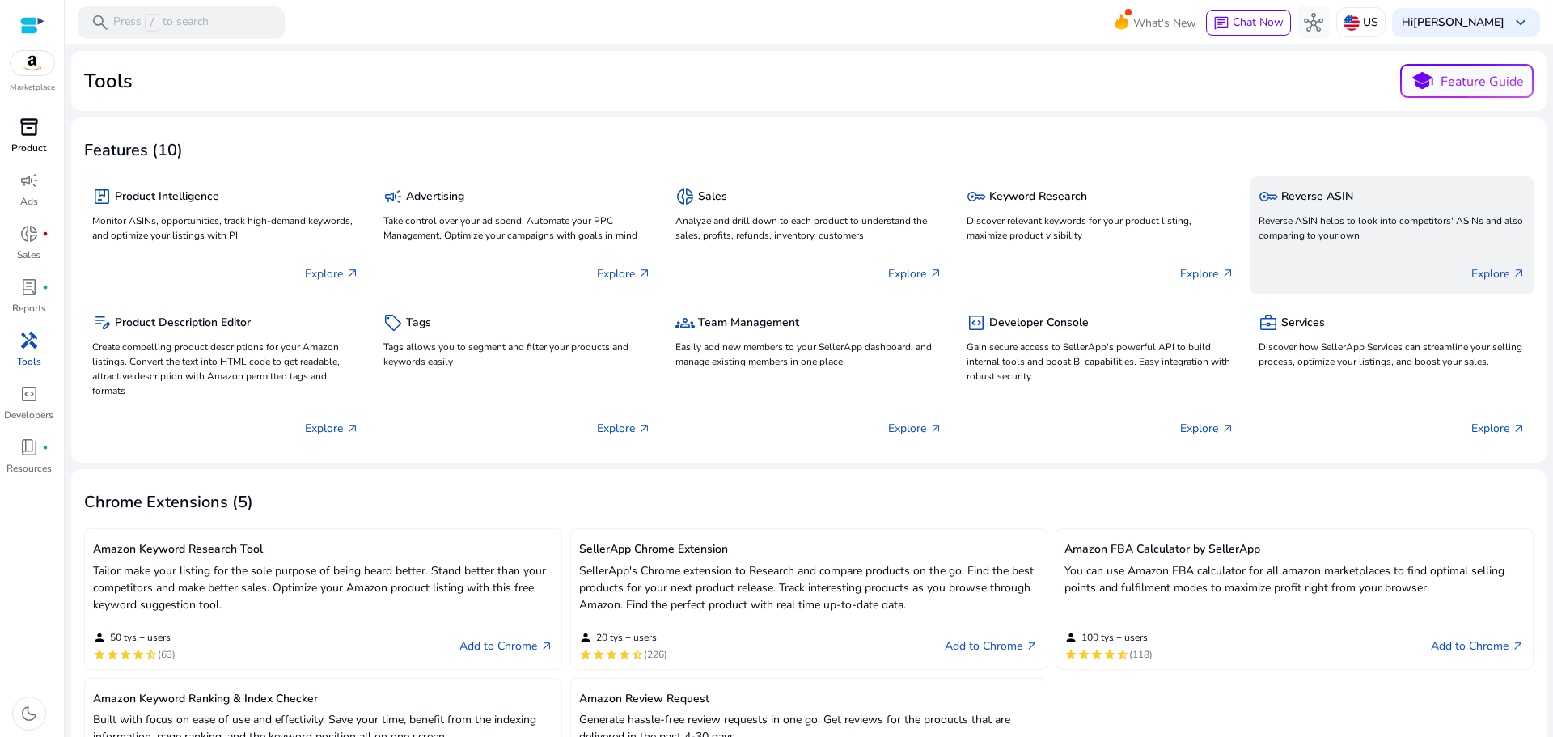
click at [1301, 214] on p "Reverse ASIN helps to look into competitors' ASINs and also comparing to your o…" at bounding box center [1392, 228] width 267 height 29
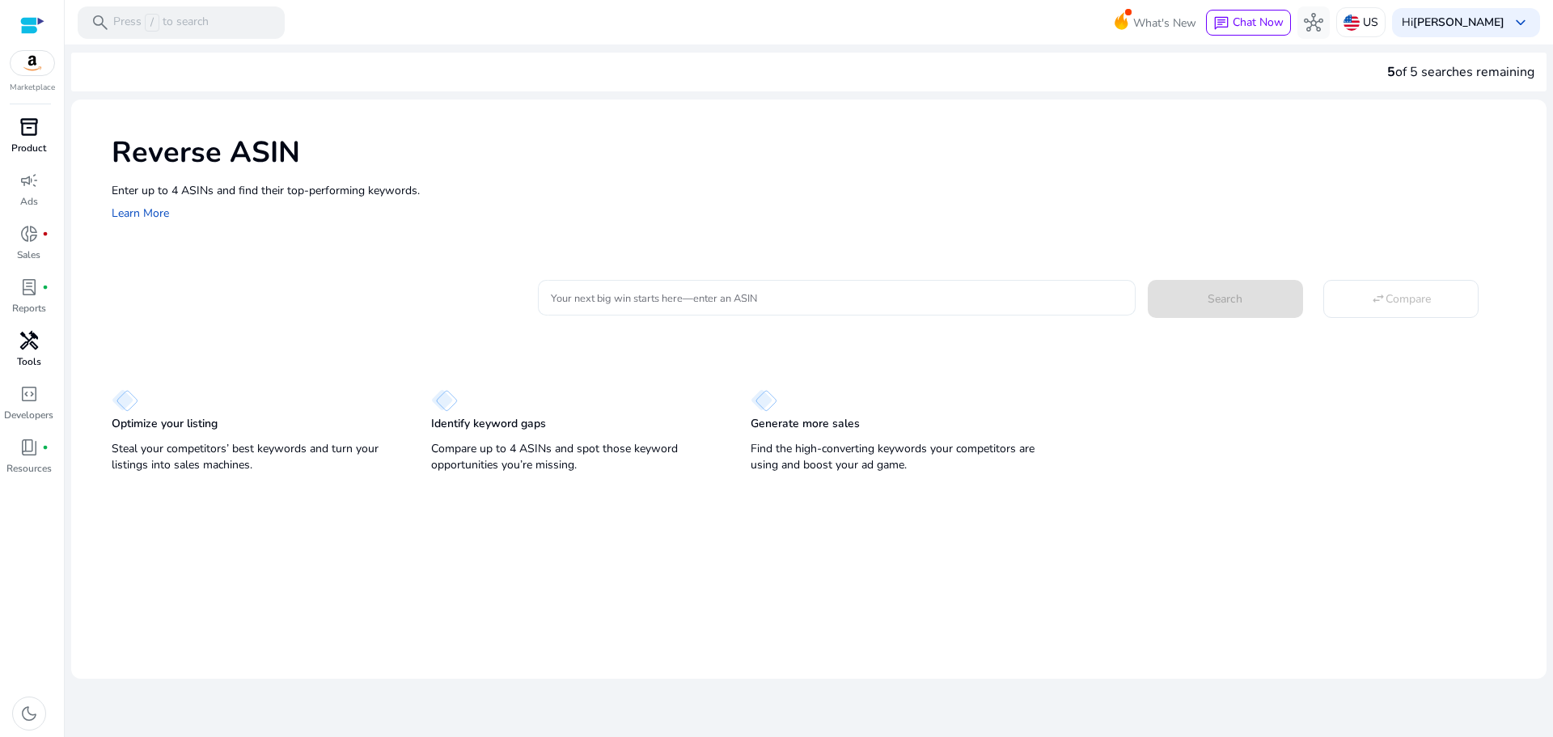
click at [671, 305] on input "Your next big win starts here—enter an ASIN" at bounding box center [836, 298] width 571 height 18
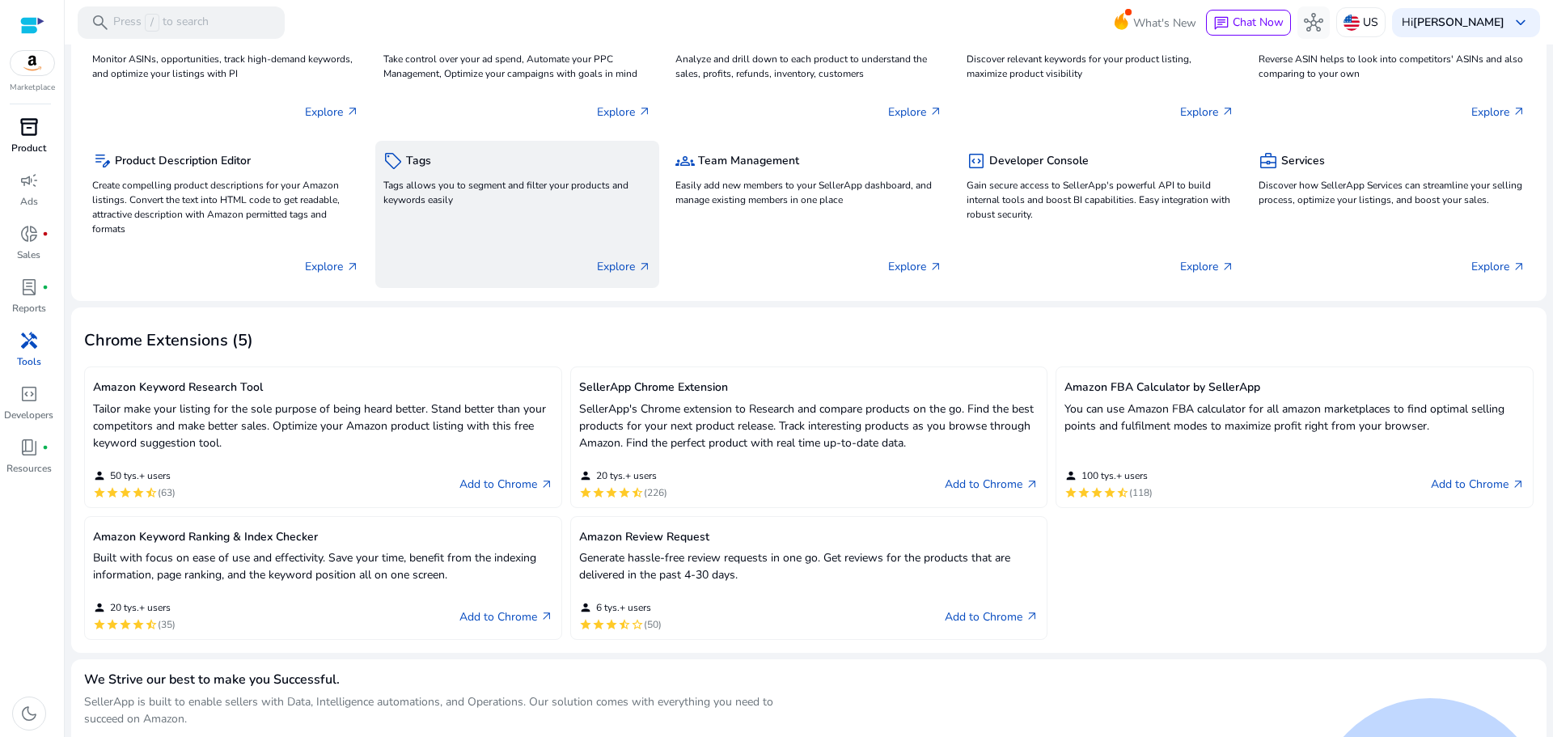
scroll to position [243, 0]
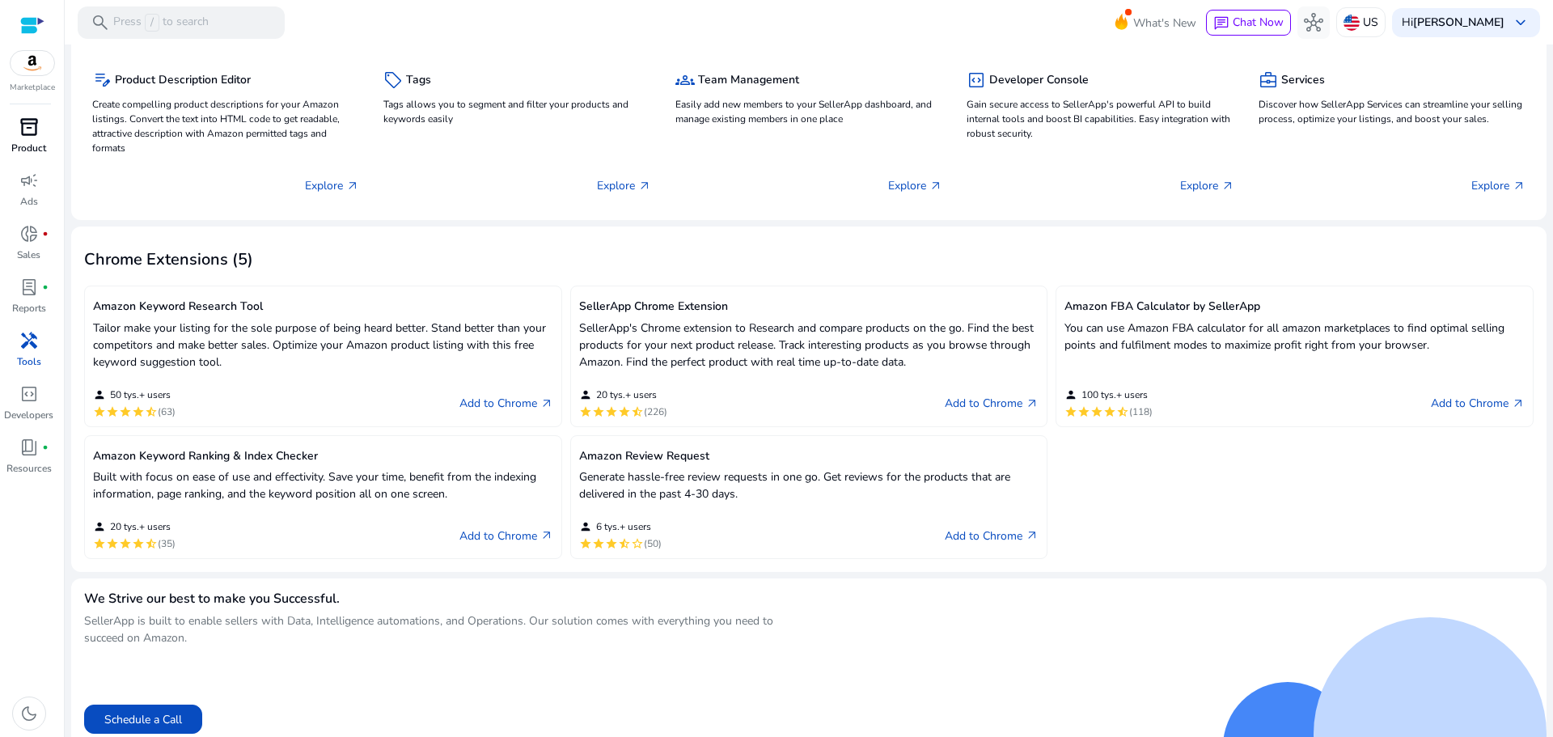
click at [627, 455] on h5 "Amazon Review Request" at bounding box center [809, 457] width 460 height 14
click at [953, 531] on link "Add to Chrome arrow_outward" at bounding box center [992, 535] width 94 height 19
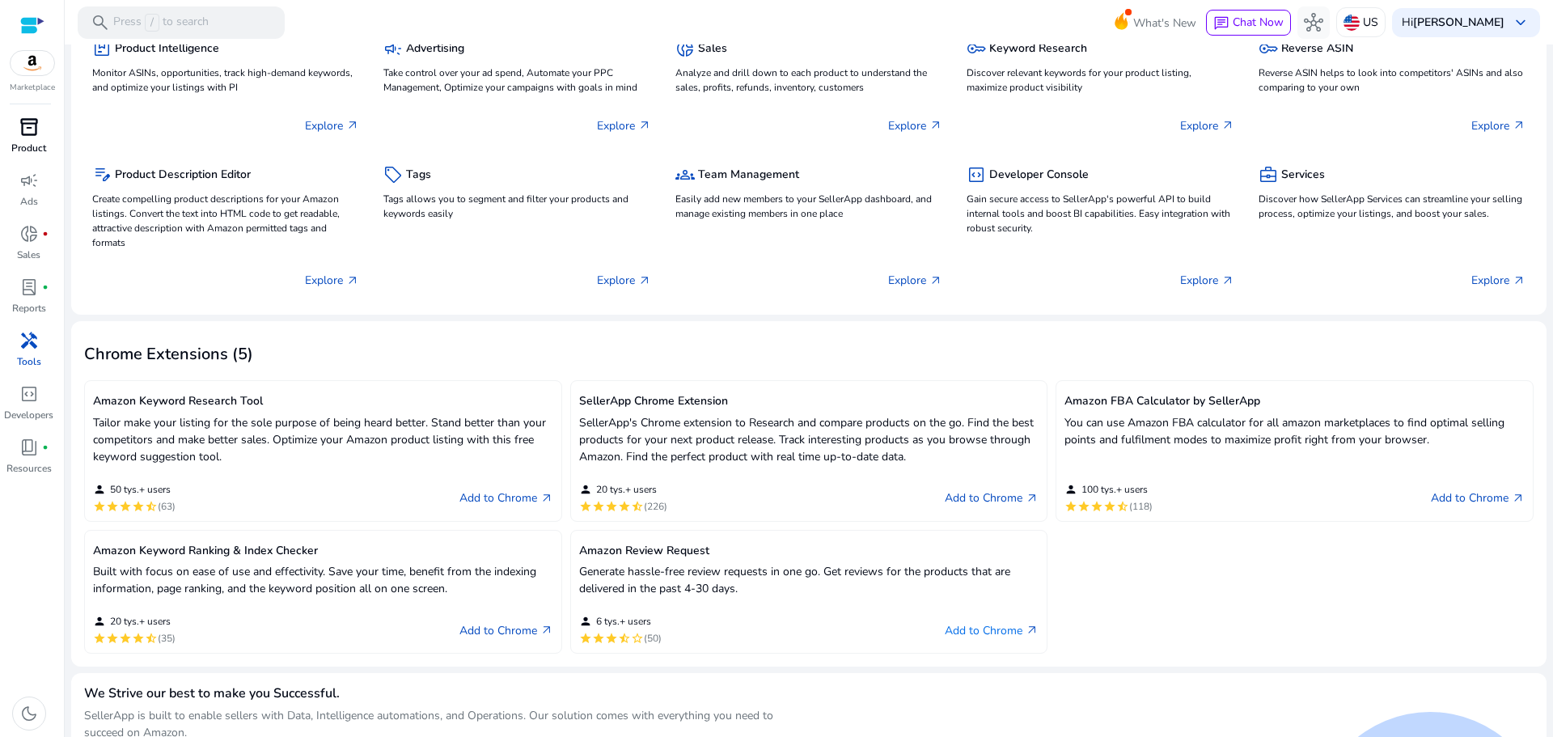
scroll to position [0, 0]
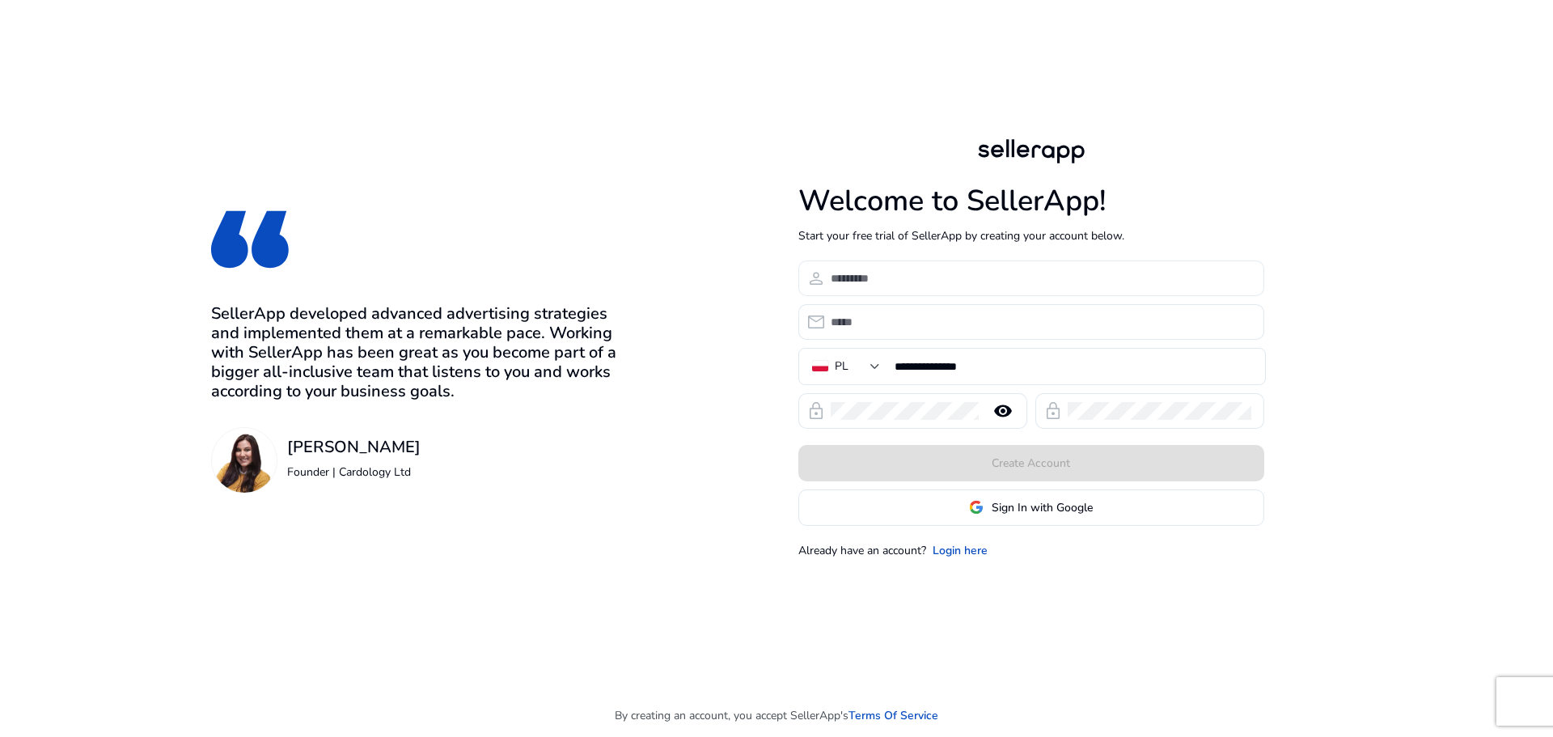
click at [1023, 276] on input at bounding box center [1041, 278] width 421 height 18
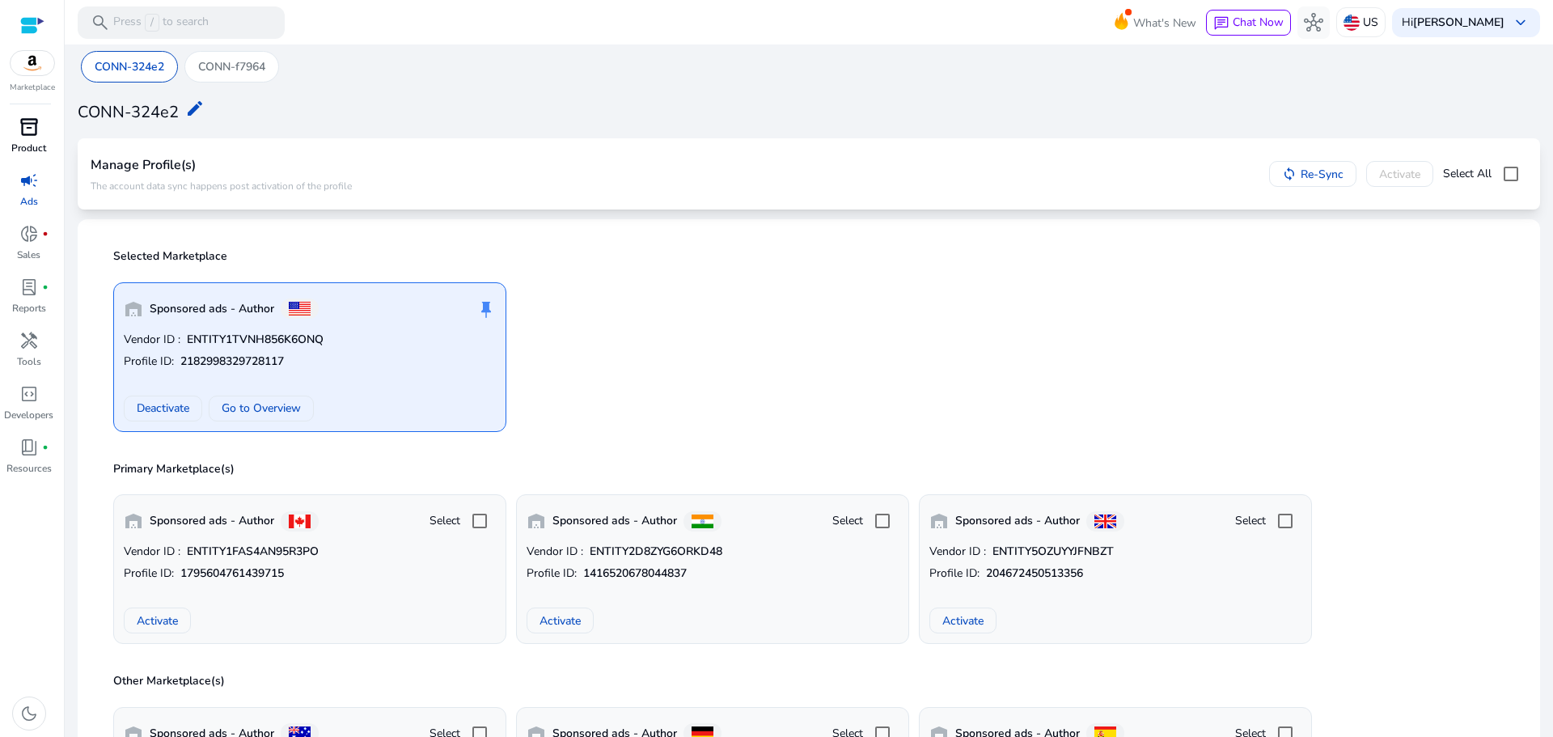
click at [19, 130] on span "inventory_2" at bounding box center [28, 126] width 19 height 19
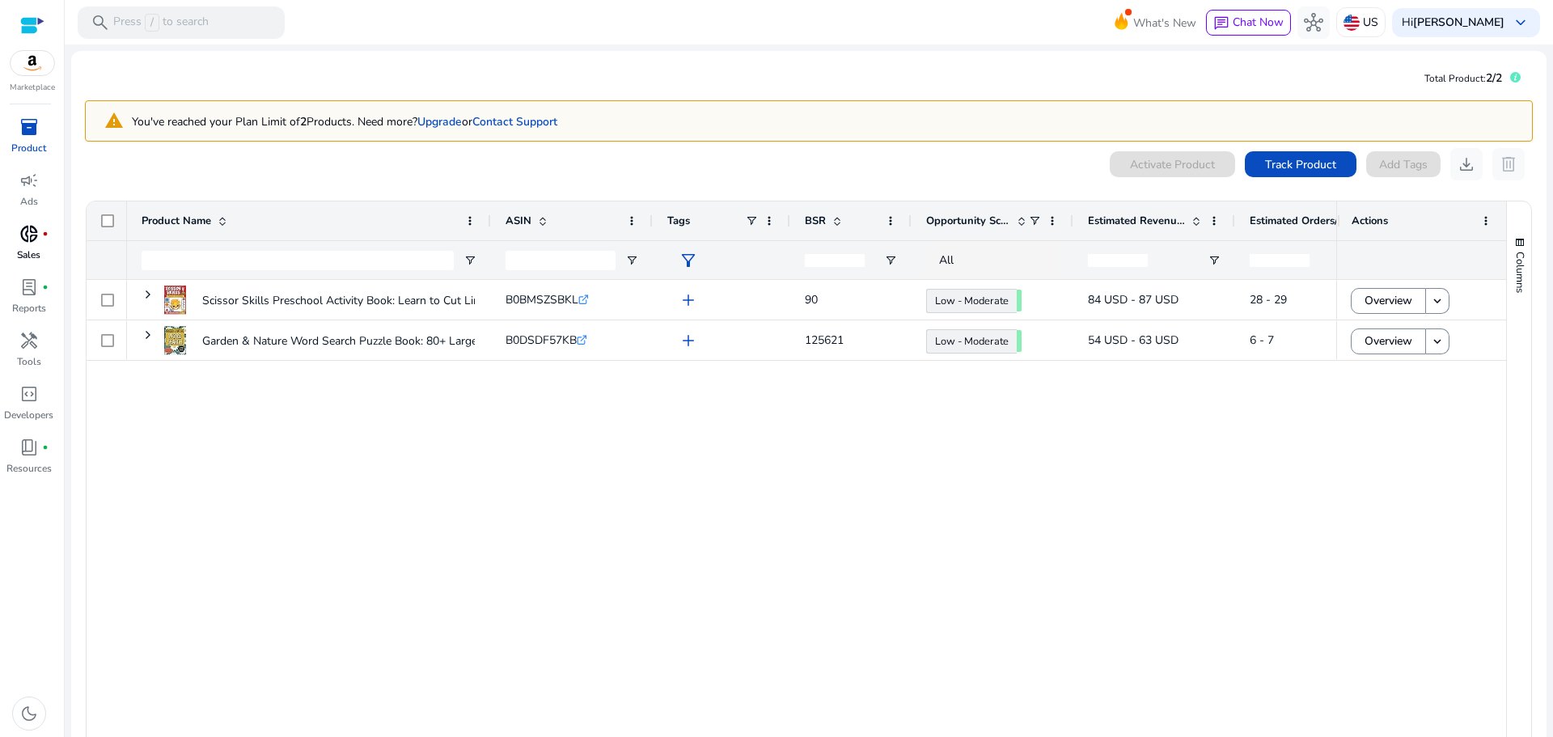
click at [31, 238] on span "donut_small" at bounding box center [28, 233] width 19 height 19
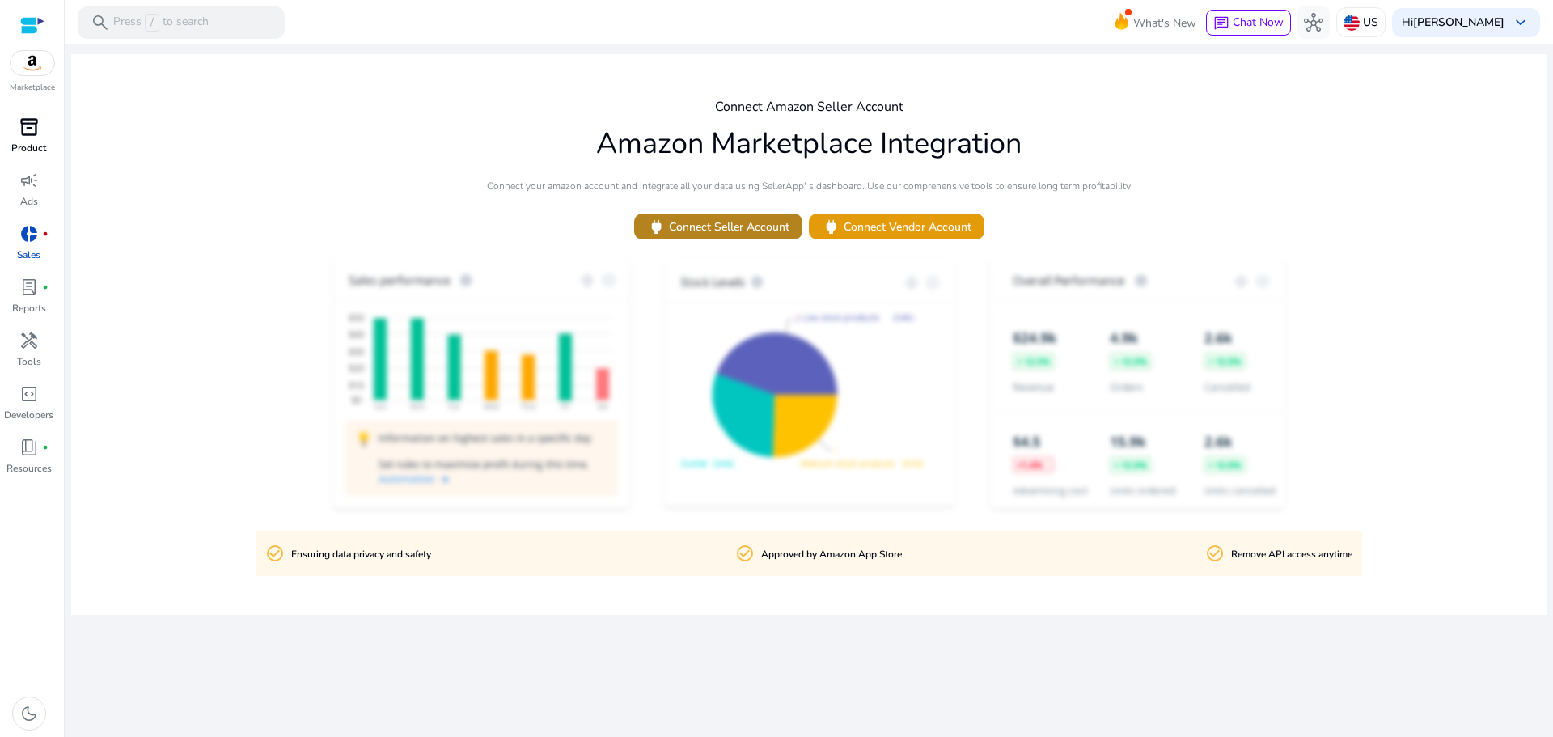
click at [715, 220] on span "power Connect Seller Account" at bounding box center [718, 227] width 142 height 19
click at [23, 294] on span "lab_profile" at bounding box center [28, 286] width 19 height 19
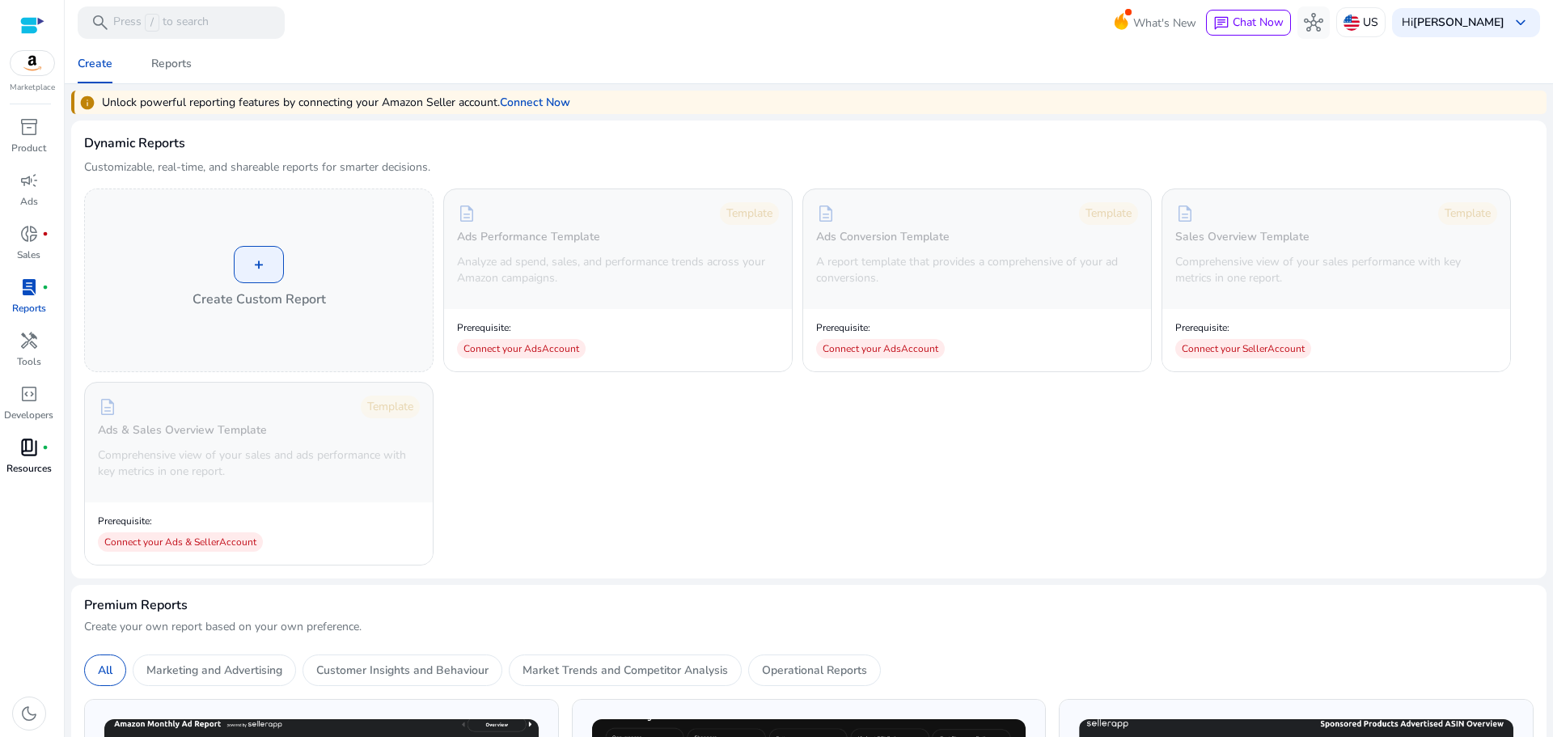
click at [19, 464] on p "Resources" at bounding box center [28, 468] width 45 height 15
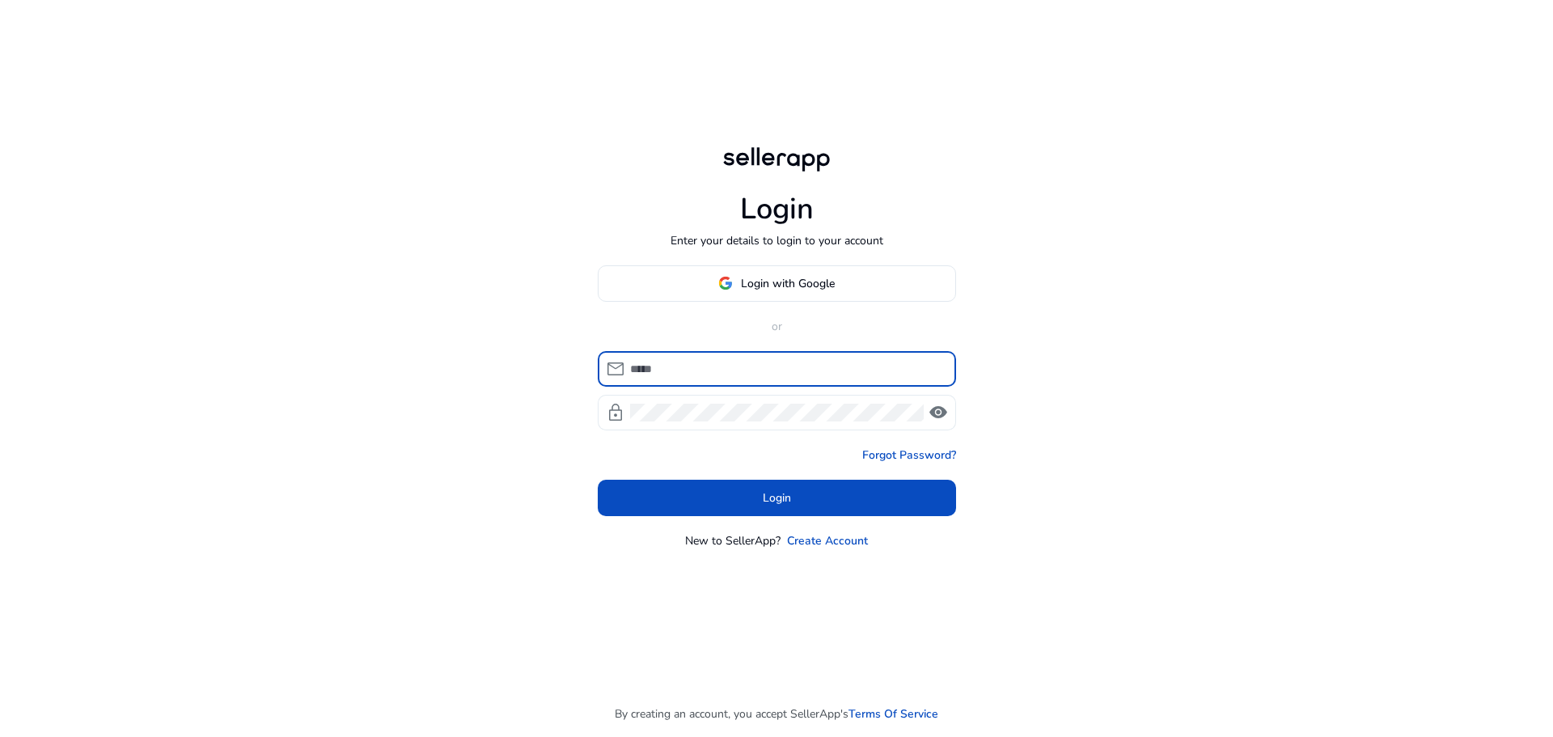
type input "**********"
click at [934, 412] on span "visibility" at bounding box center [938, 412] width 19 height 19
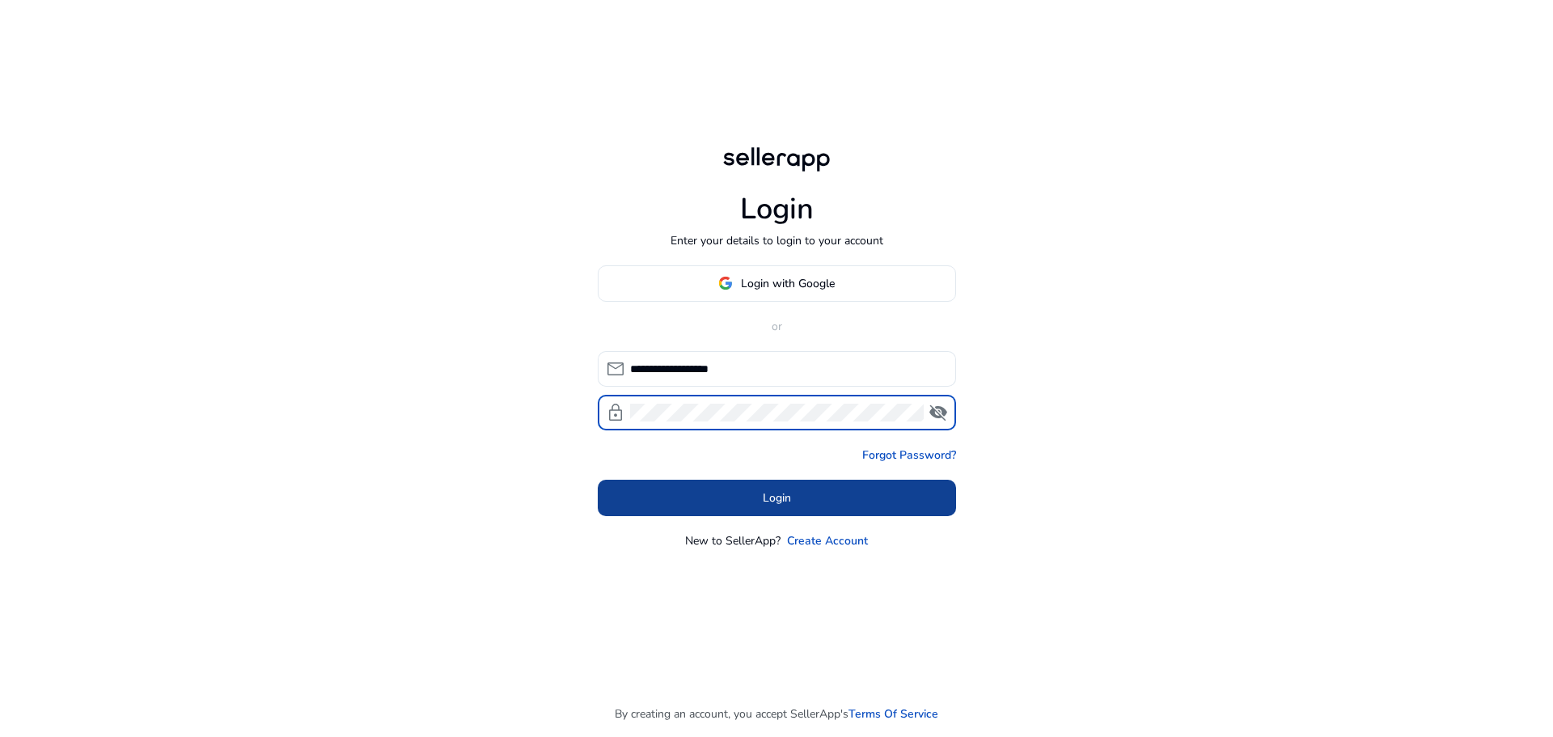
click at [725, 502] on span at bounding box center [777, 497] width 358 height 39
